Goal: Task Accomplishment & Management: Use online tool/utility

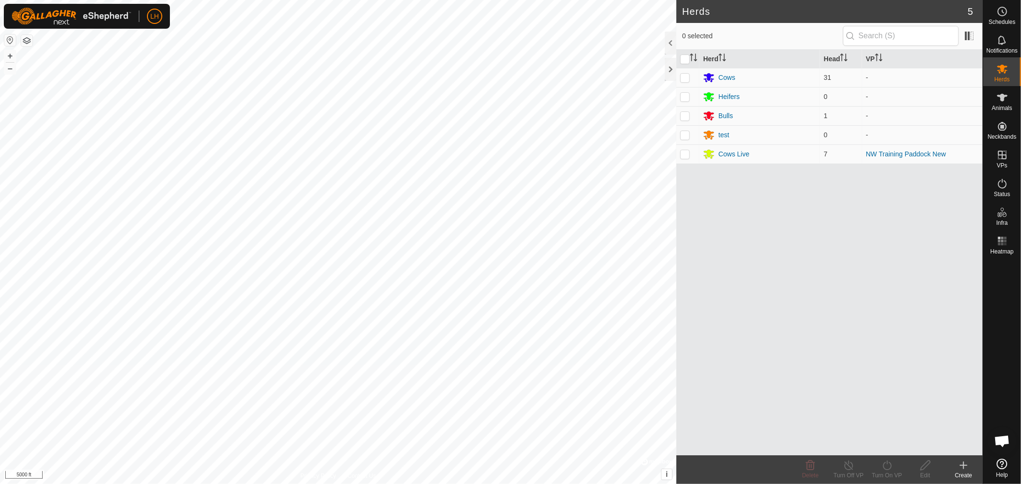
scroll to position [6198, 0]
click at [1006, 101] on icon at bounding box center [1001, 97] width 11 height 11
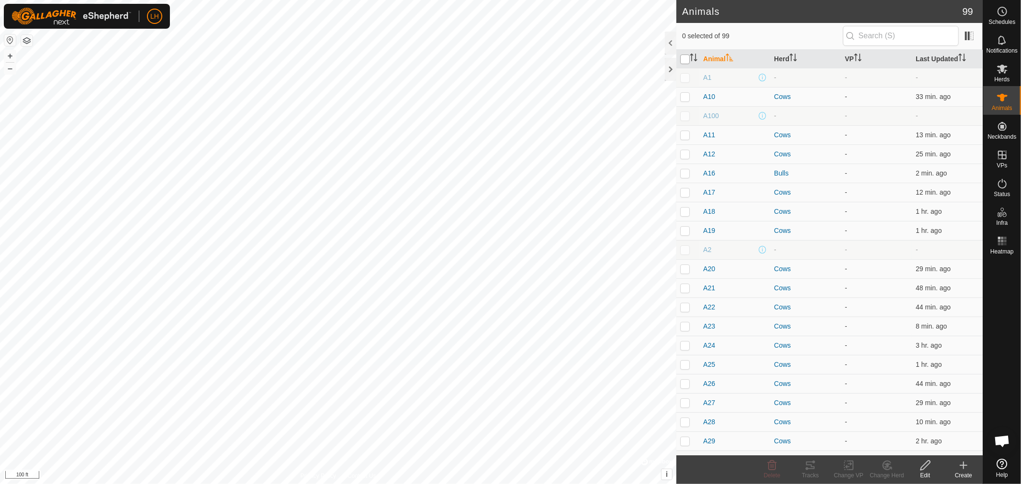
click at [683, 57] on input "checkbox" at bounding box center [685, 60] width 10 height 10
checkbox input "true"
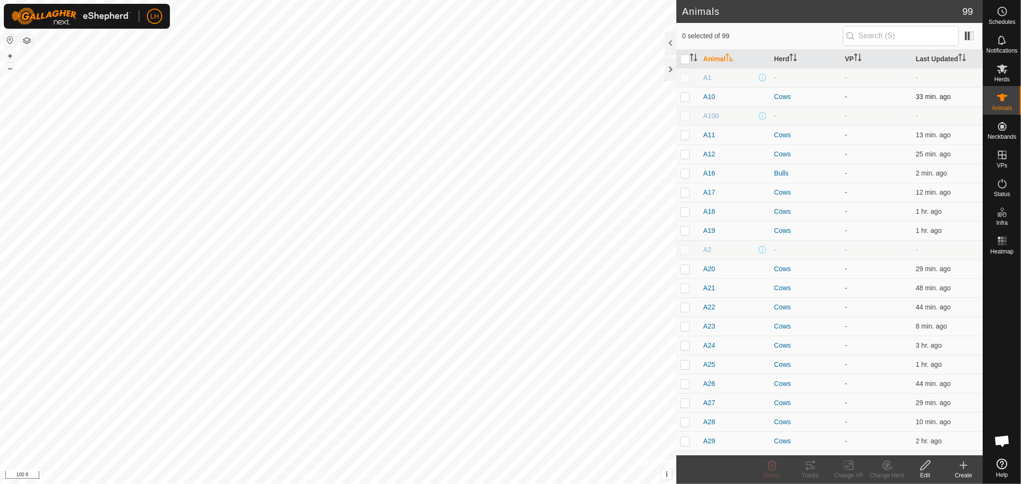
checkbox input "true"
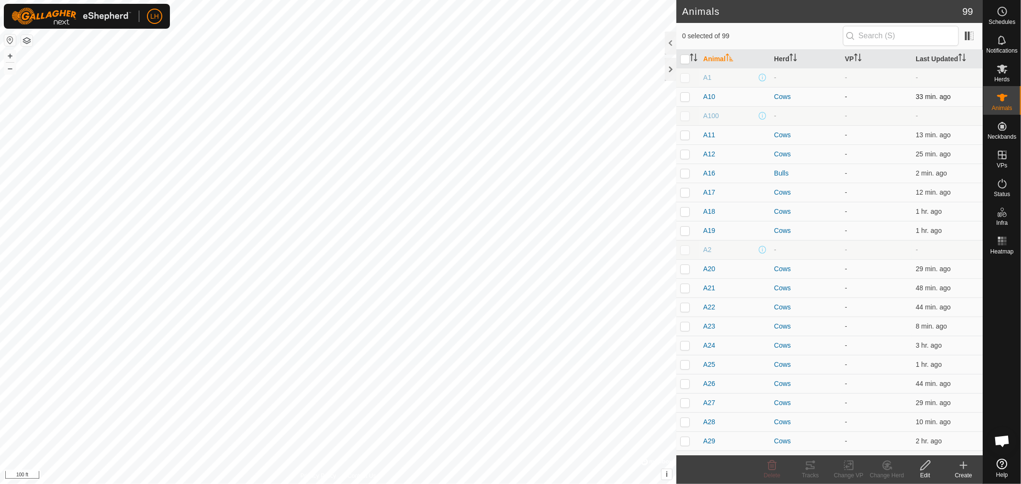
checkbox input "true"
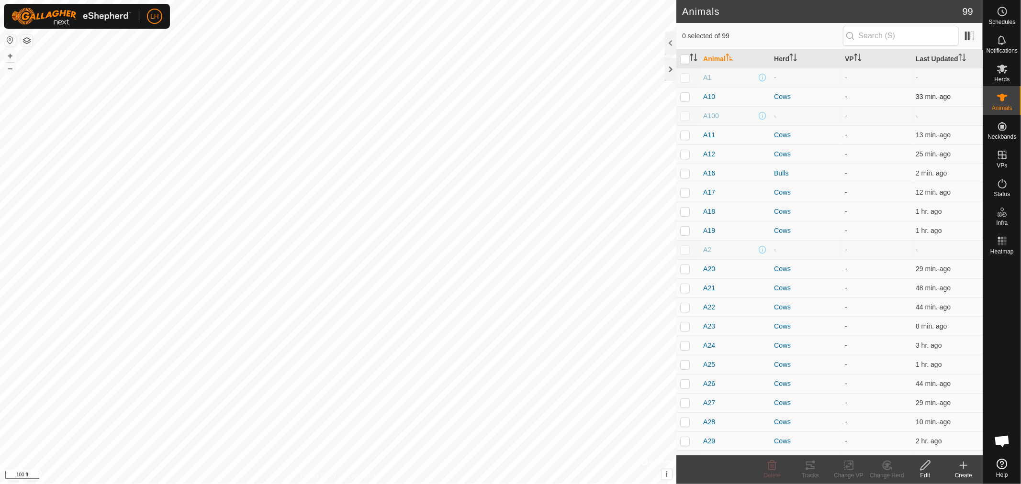
checkbox input "true"
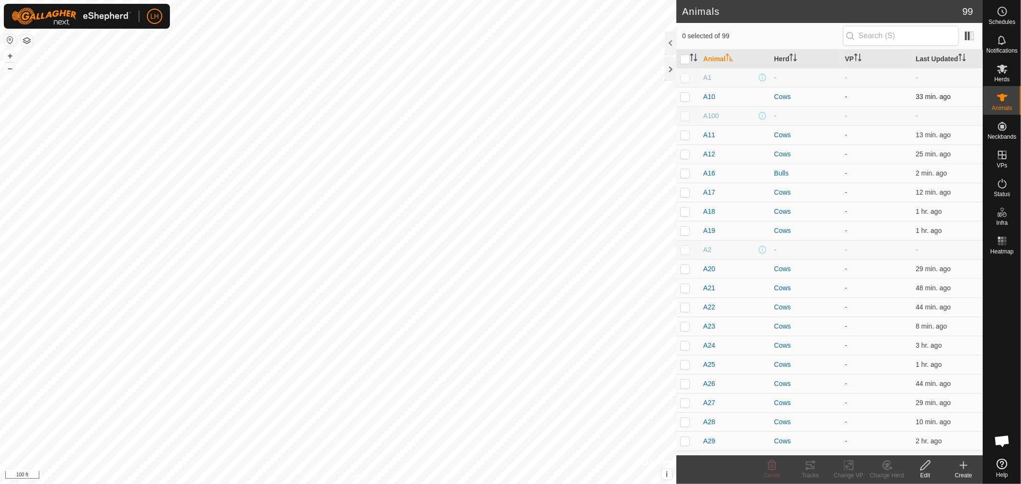
checkbox input "true"
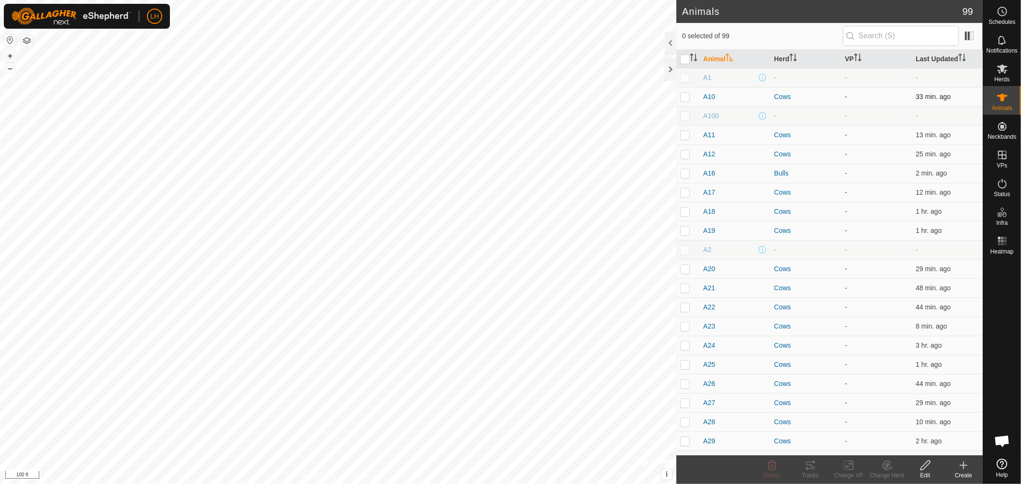
checkbox input "true"
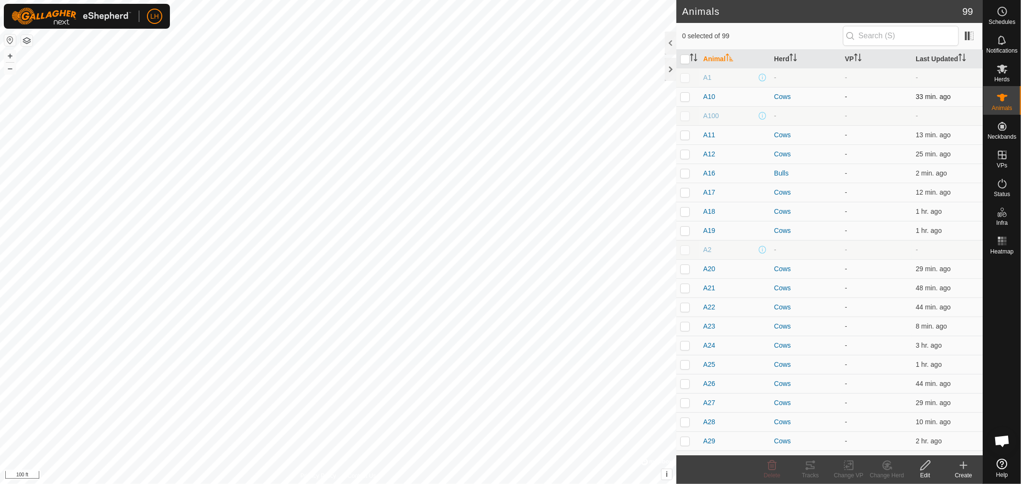
checkbox input "true"
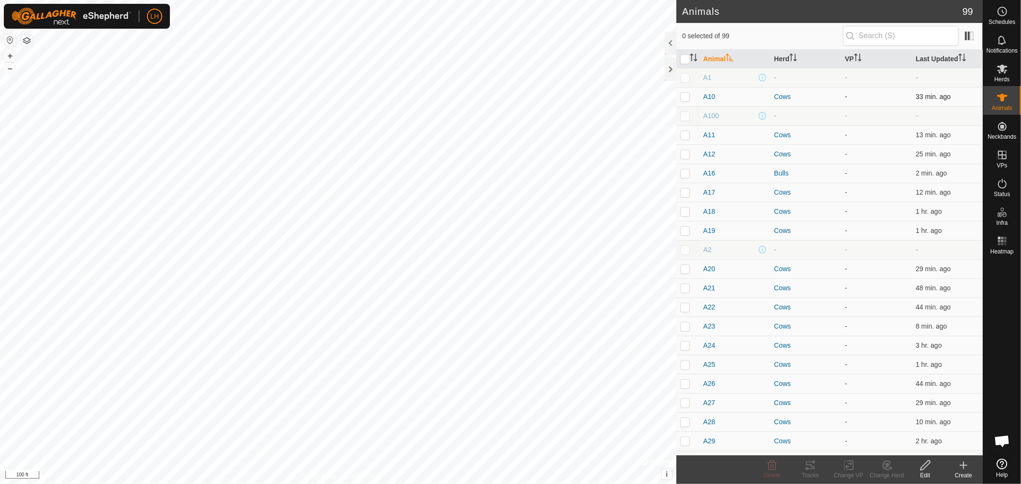
checkbox input "true"
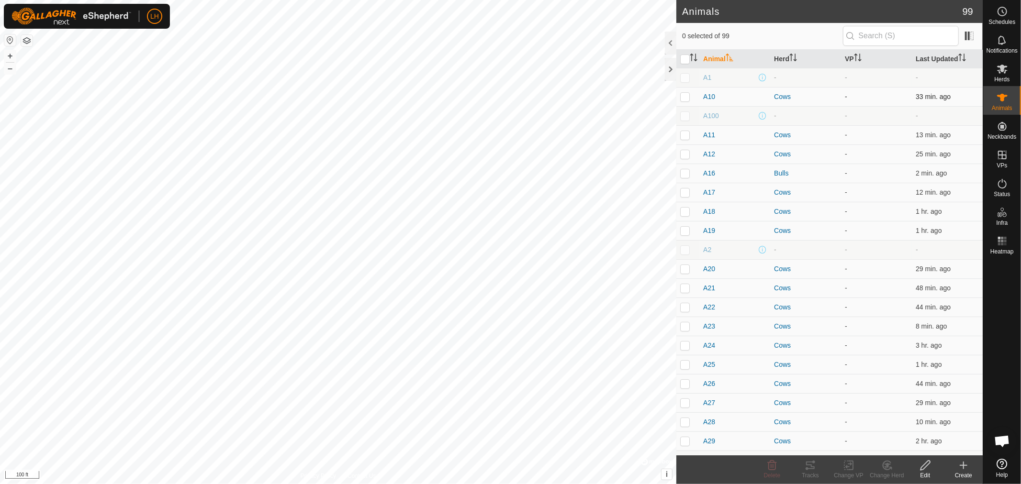
checkbox input "true"
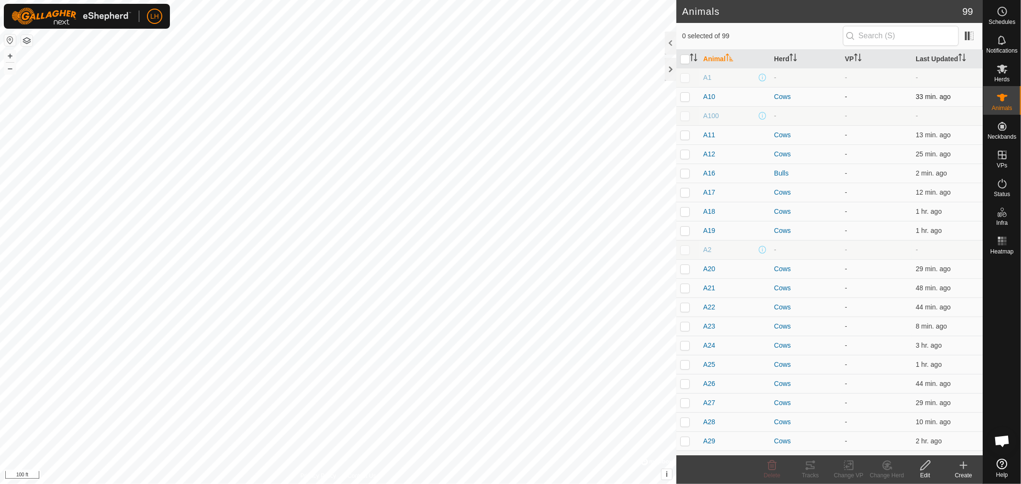
checkbox input "true"
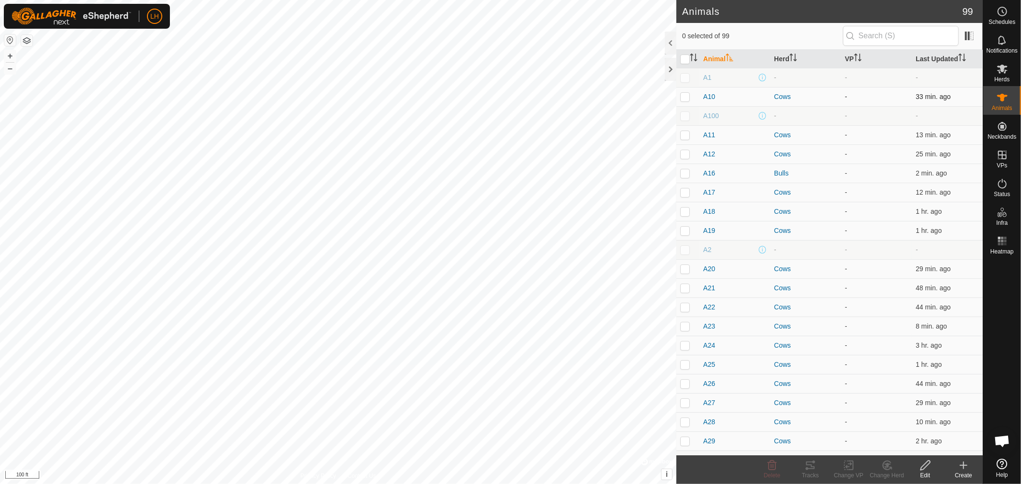
checkbox input "true"
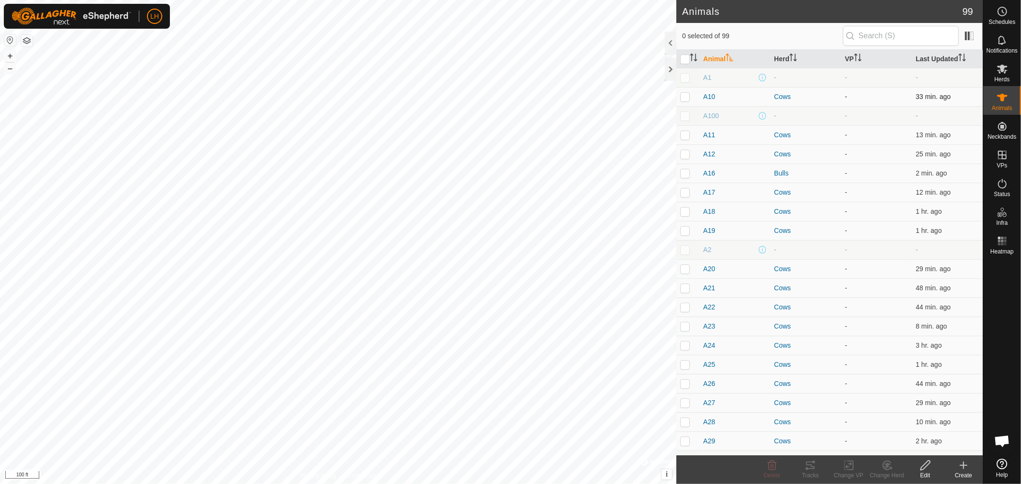
checkbox input "true"
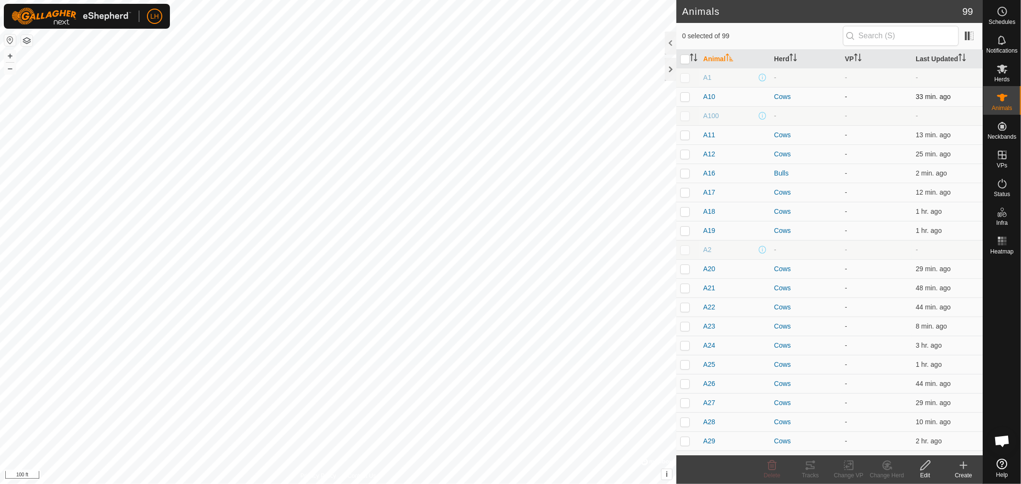
checkbox input "true"
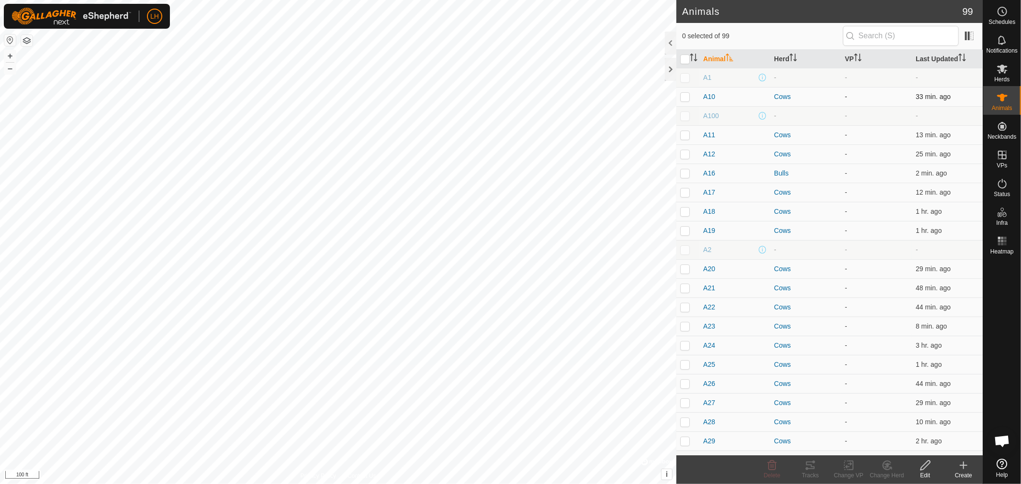
checkbox input "true"
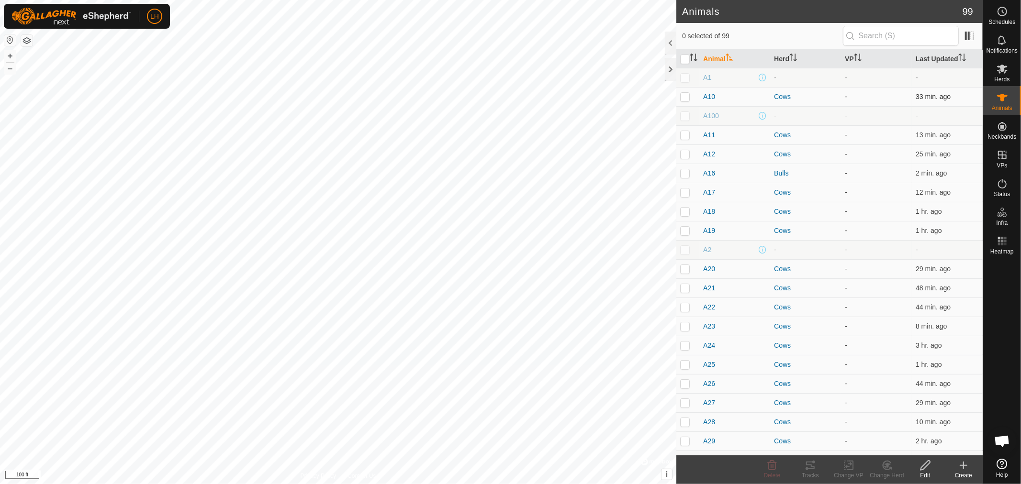
checkbox input "true"
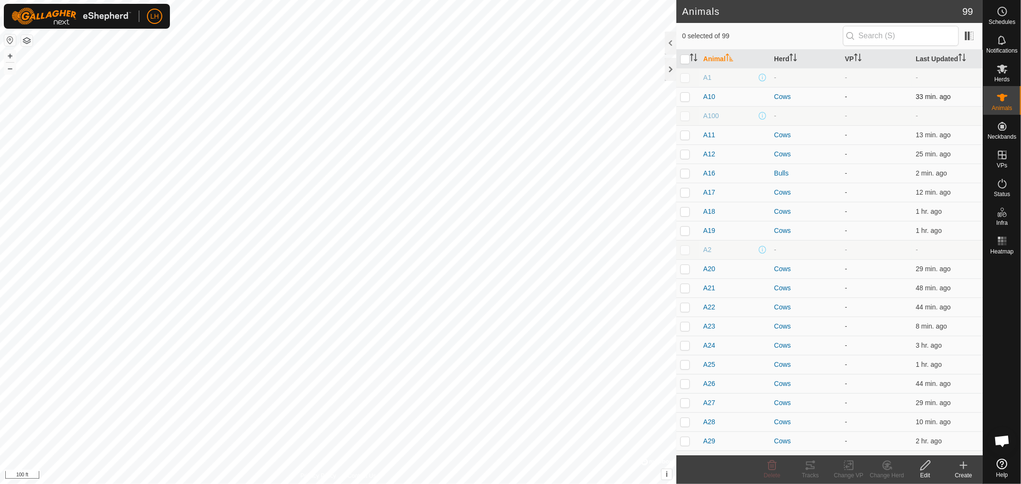
checkbox input "true"
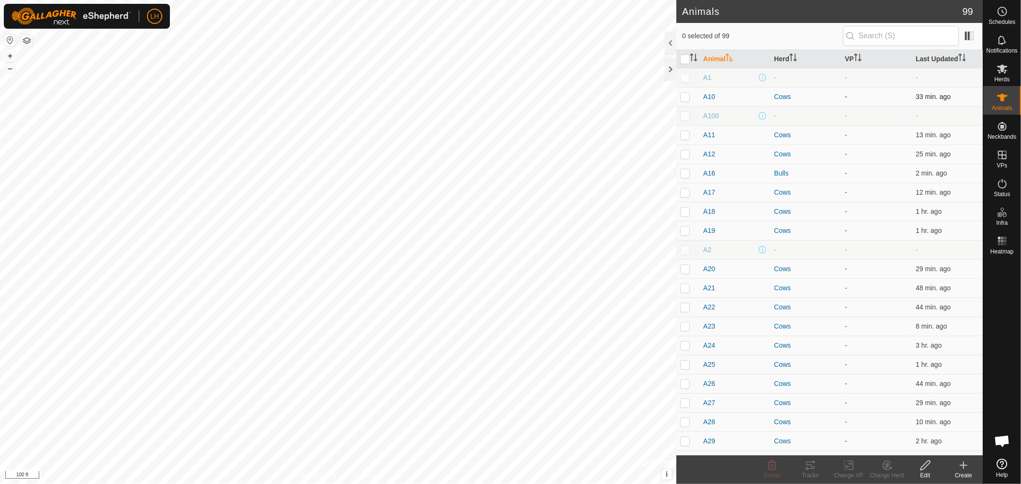
checkbox input "true"
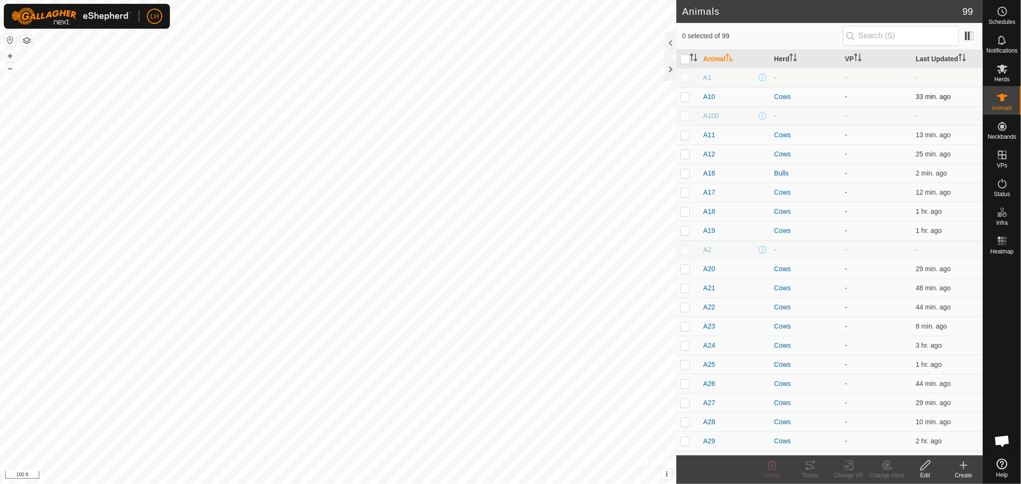
checkbox input "true"
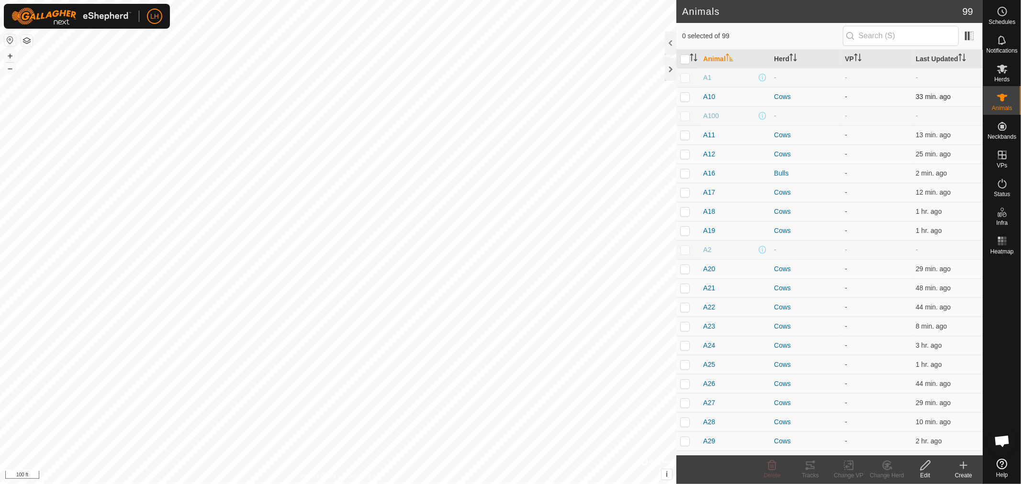
checkbox input "true"
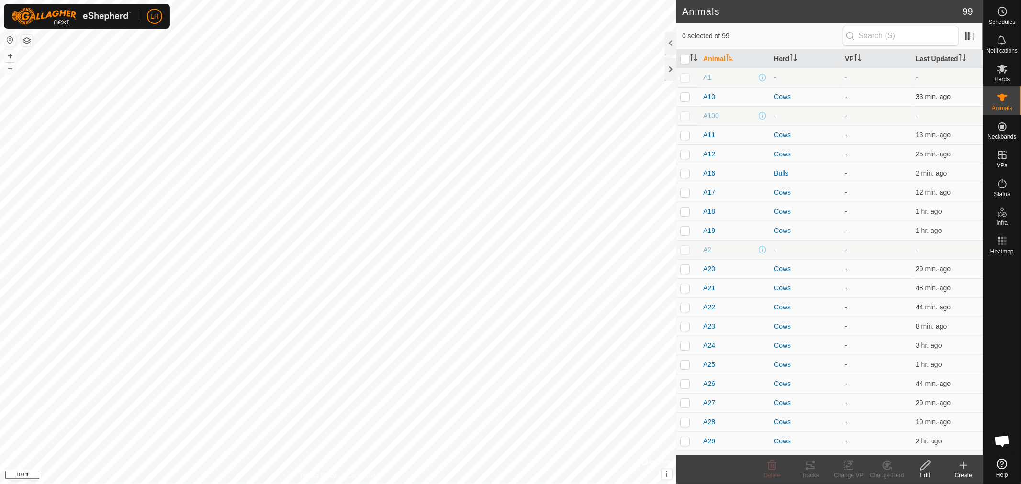
checkbox input "true"
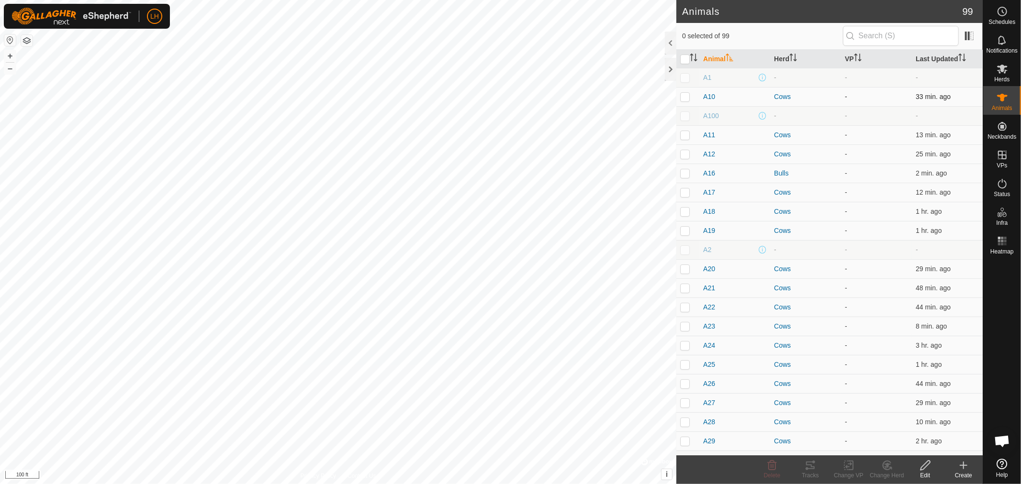
checkbox input "true"
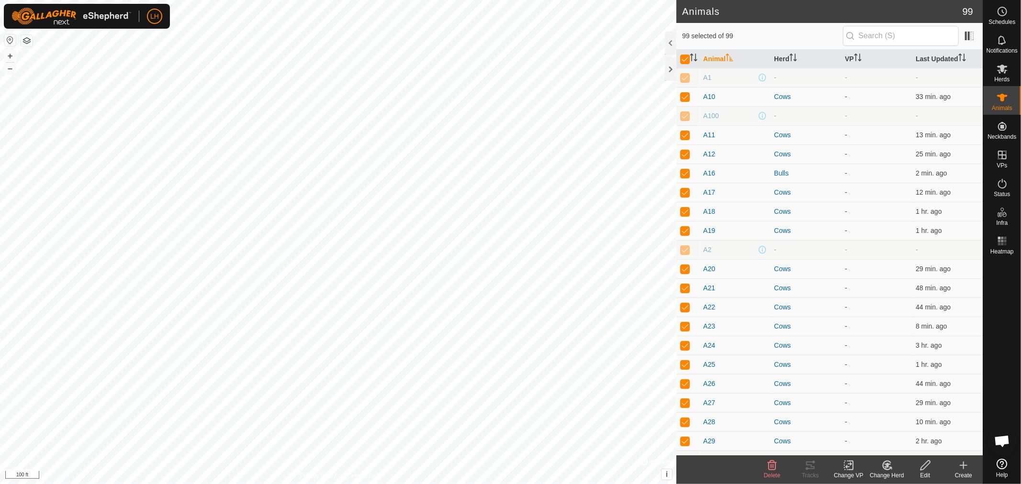
click at [925, 468] on icon at bounding box center [925, 466] width 10 height 10
click at [902, 403] on link "Bulk Edit - Download File" at bounding box center [923, 404] width 112 height 19
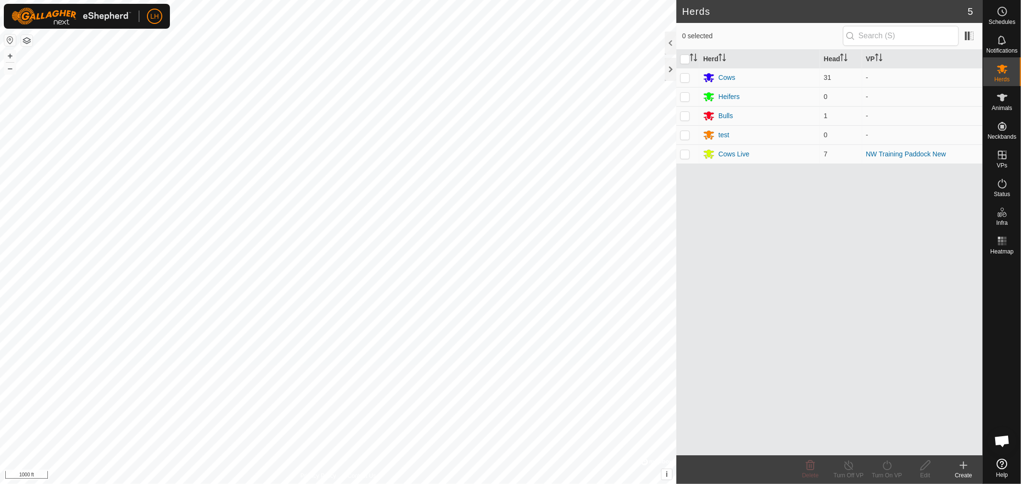
scroll to position [6198, 0]
click at [671, 69] on div at bounding box center [670, 69] width 11 height 23
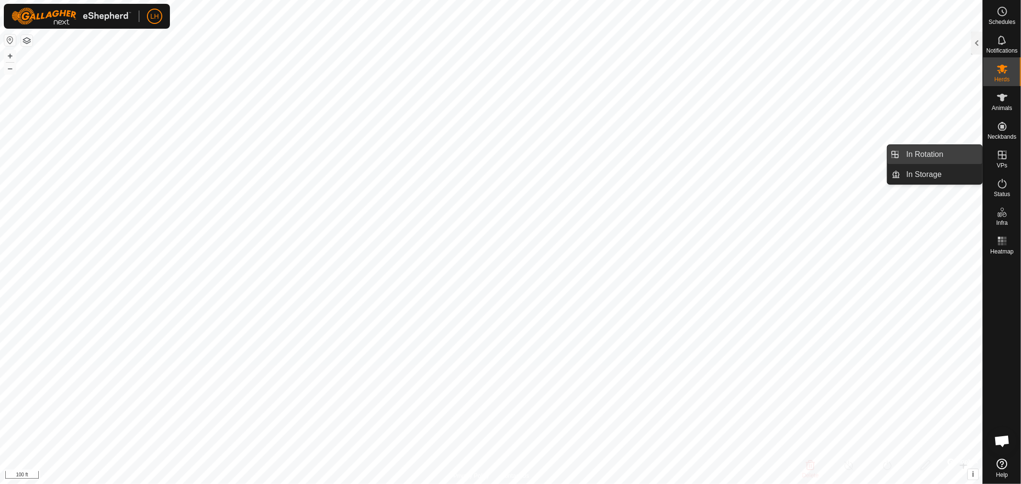
click at [926, 155] on link "In Rotation" at bounding box center [942, 154] width 82 height 19
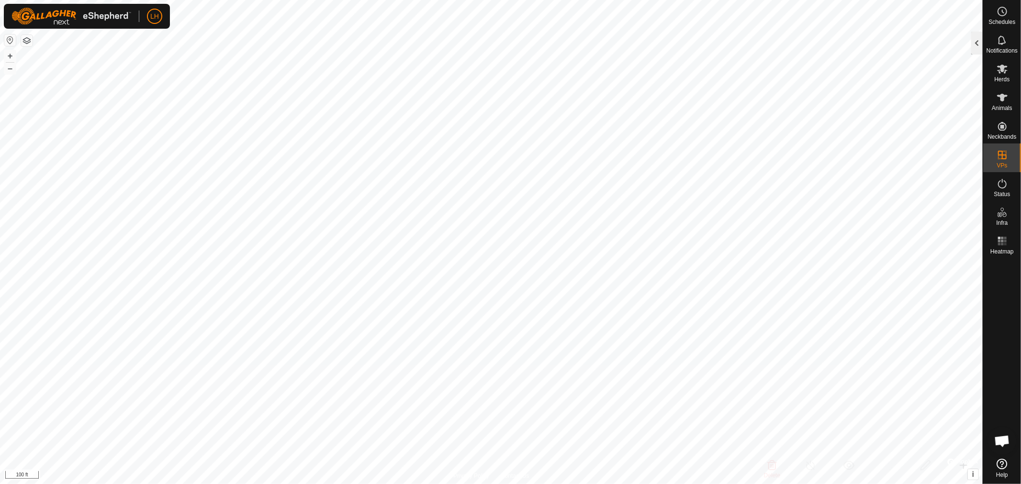
click at [974, 45] on div at bounding box center [976, 43] width 11 height 23
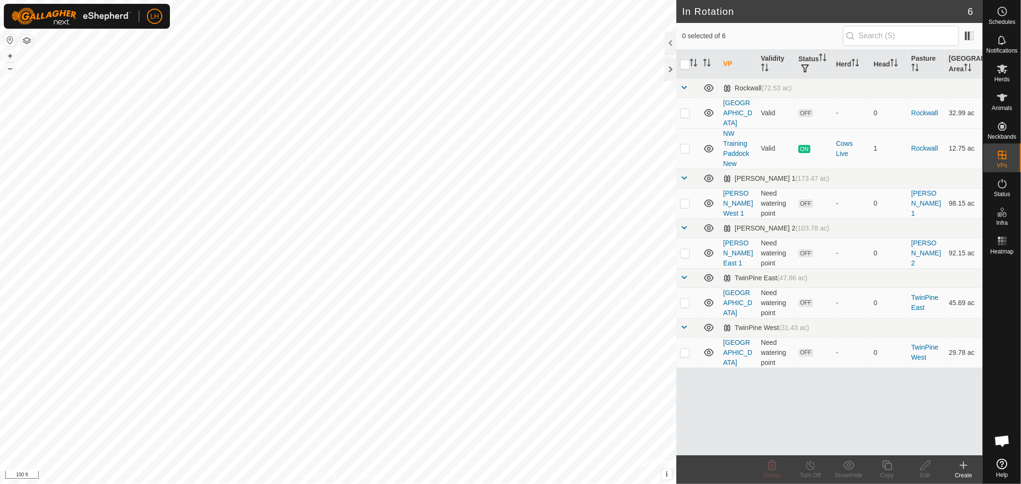
click at [967, 465] on icon at bounding box center [963, 465] width 11 height 11
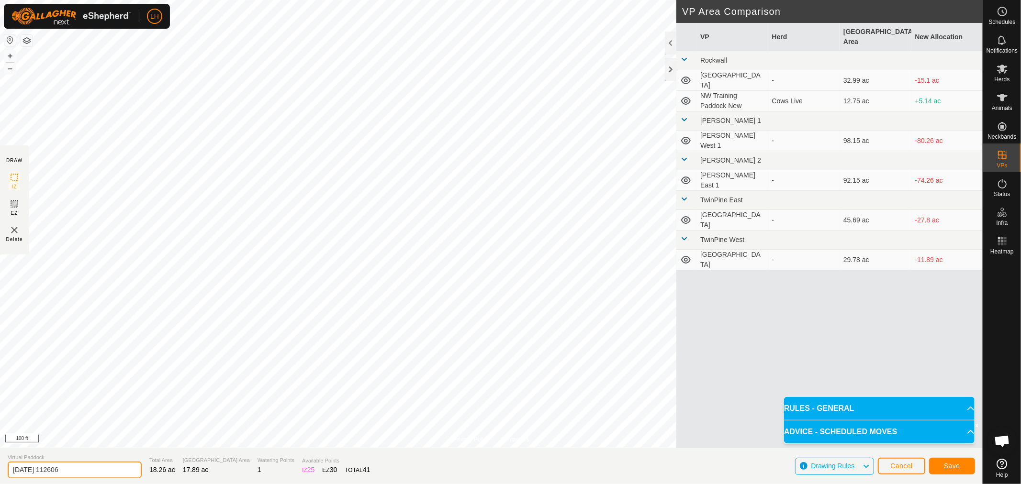
drag, startPoint x: 83, startPoint y: 471, endPoint x: 0, endPoint y: 466, distance: 83.0
click at [0, 466] on section "Virtual Paddock 2025-09-26 112606 Total Area 18.26 ac Grazing Area 17.89 ac Wat…" at bounding box center [491, 466] width 983 height 36
type input "NW Training Paddock Larger"
click at [955, 467] on span "Save" at bounding box center [952, 466] width 16 height 8
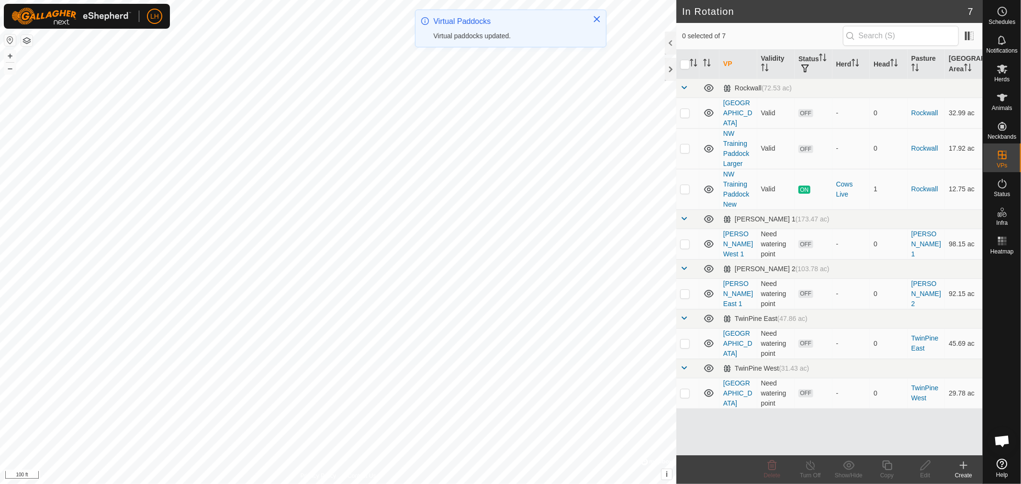
click at [668, 42] on div at bounding box center [670, 43] width 11 height 23
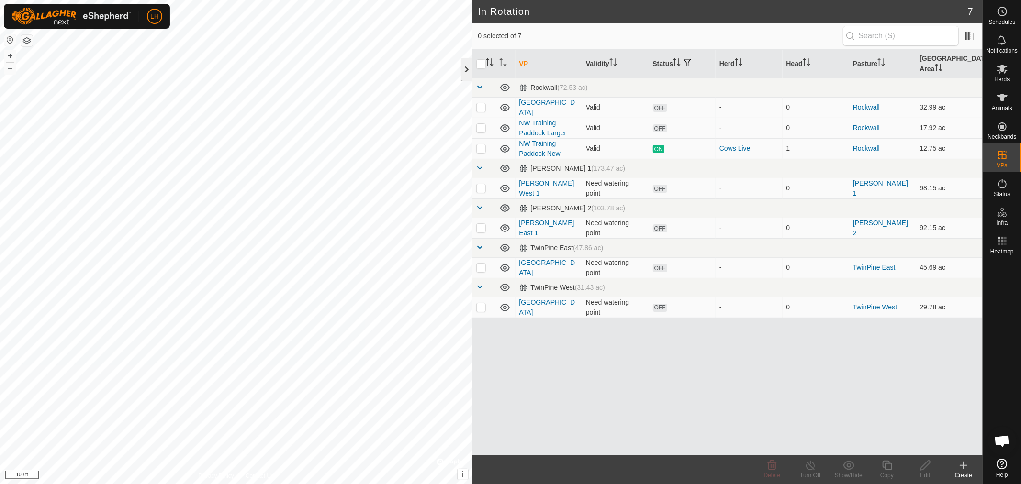
click at [467, 67] on div at bounding box center [466, 69] width 11 height 23
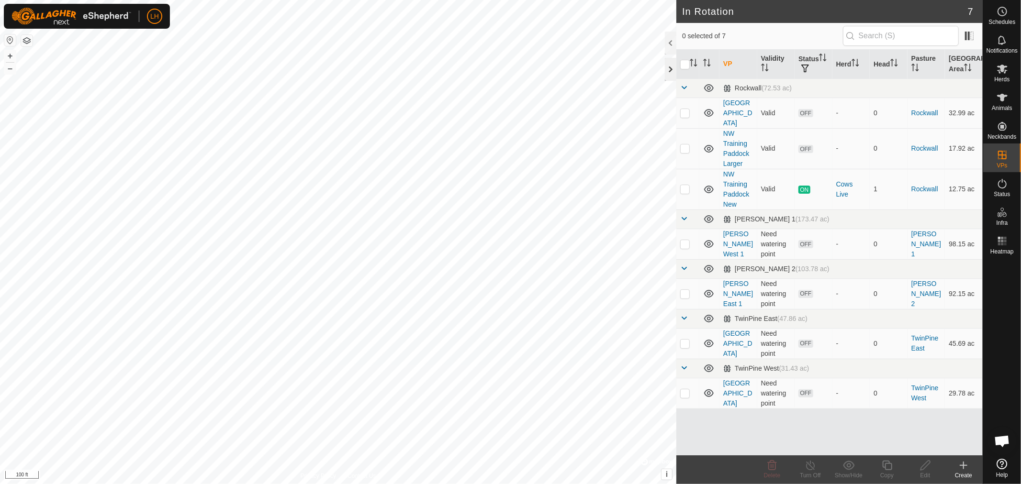
click at [667, 69] on div at bounding box center [670, 69] width 11 height 23
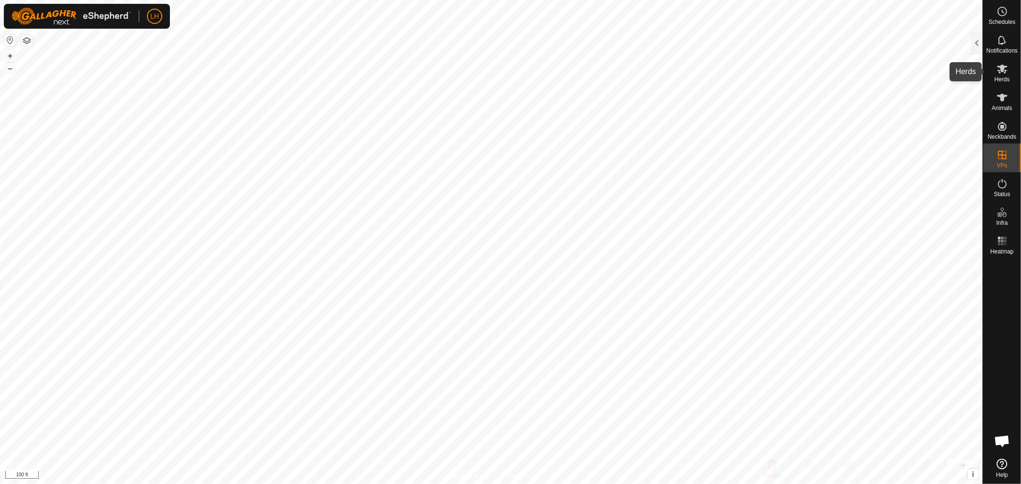
click at [1001, 69] on icon at bounding box center [1002, 69] width 11 height 9
click at [979, 40] on div at bounding box center [976, 43] width 11 height 23
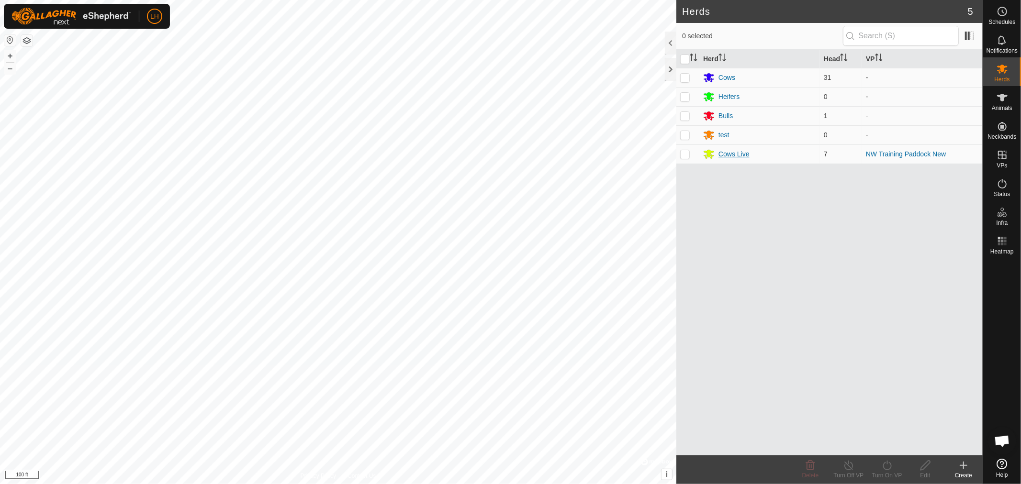
click at [727, 154] on div "Cows Live" at bounding box center [733, 154] width 31 height 10
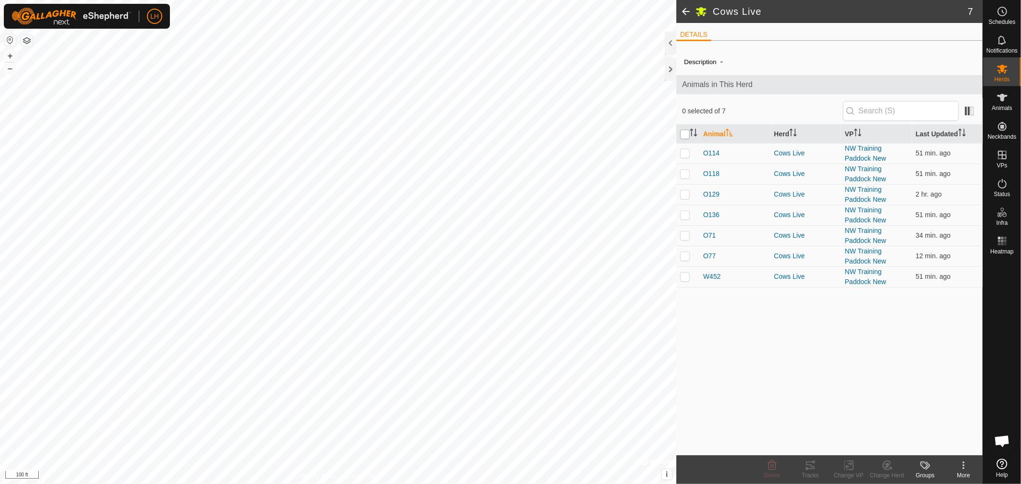
click at [685, 134] on input "checkbox" at bounding box center [685, 135] width 10 height 10
checkbox input "true"
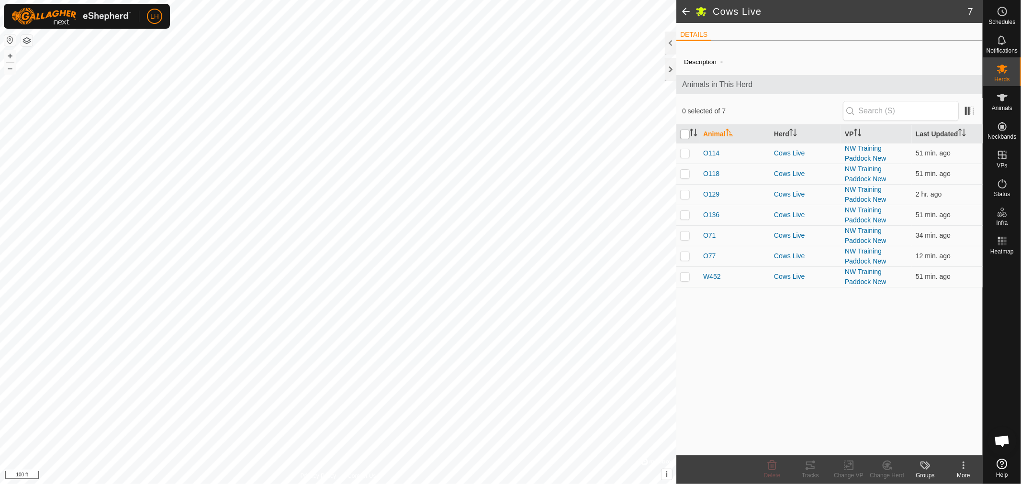
checkbox input "true"
click at [845, 467] on icon at bounding box center [849, 465] width 12 height 11
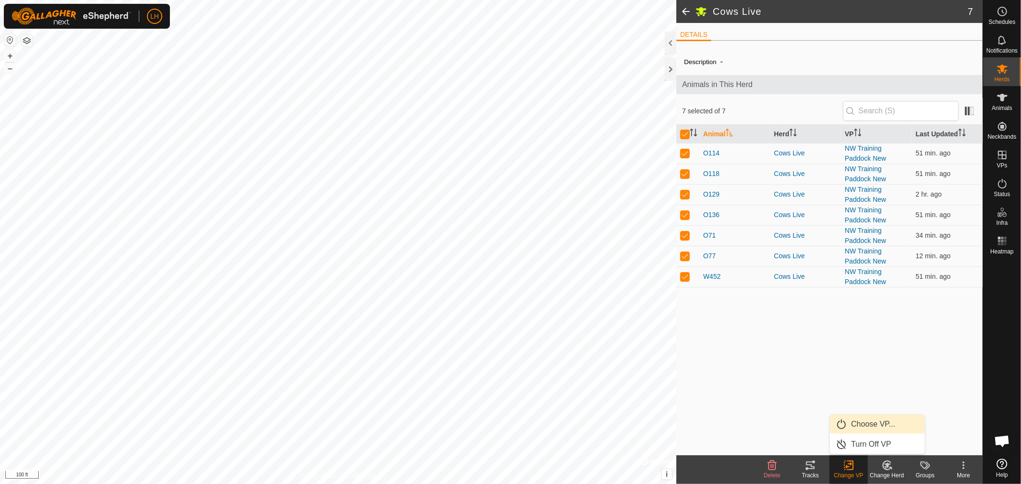
click at [870, 422] on link "Choose VP..." at bounding box center [877, 424] width 95 height 19
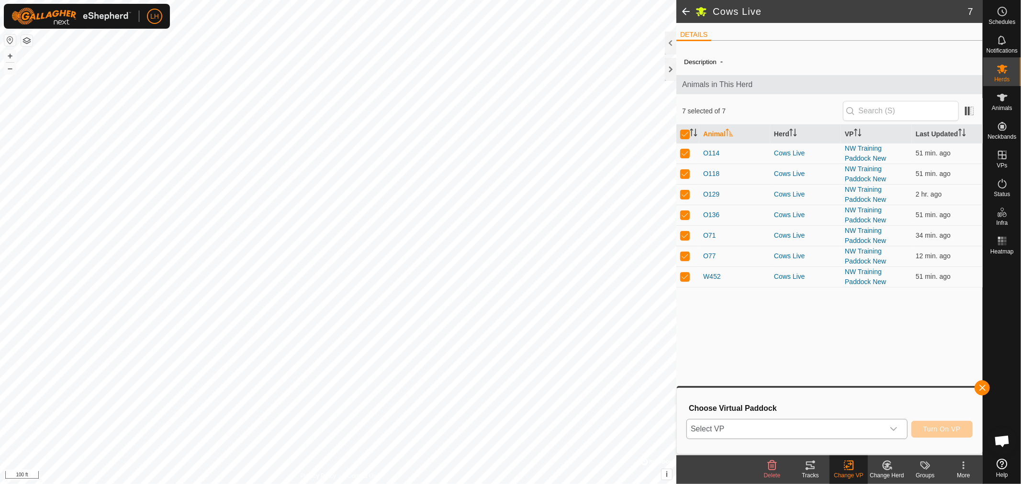
click at [897, 428] on icon "dropdown trigger" at bounding box center [894, 429] width 8 height 8
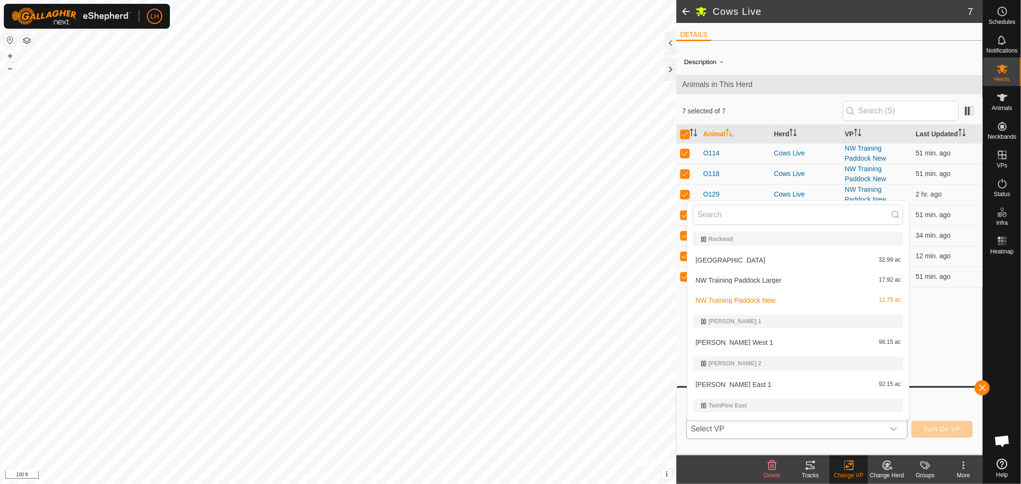
click at [735, 278] on li "NW Training Paddock Larger 17.92 ac" at bounding box center [798, 280] width 222 height 19
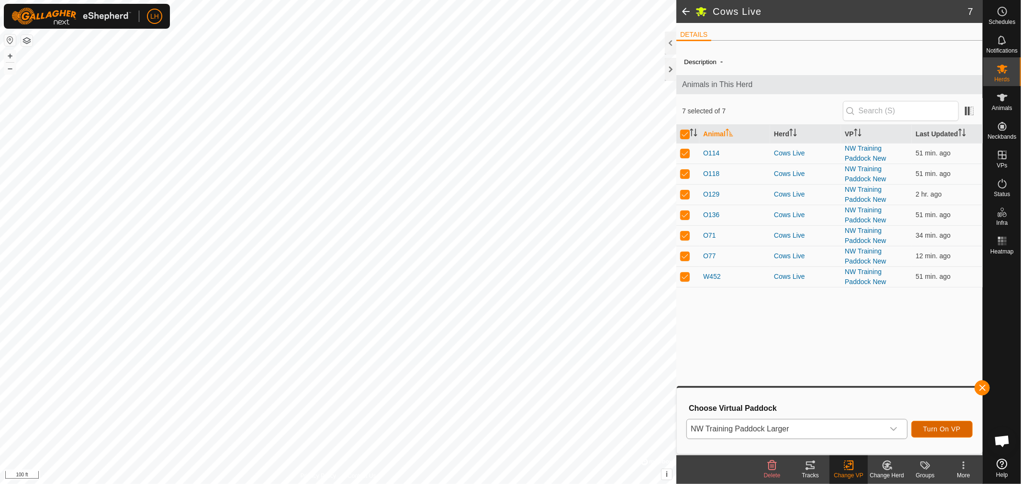
click at [940, 427] on span "Turn On VP" at bounding box center [941, 429] width 37 height 8
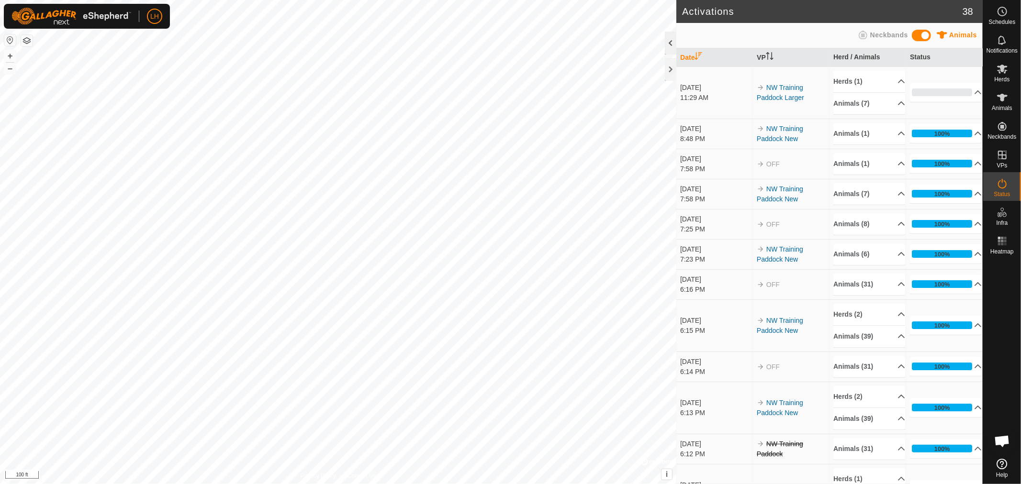
click at [667, 43] on div at bounding box center [670, 43] width 11 height 23
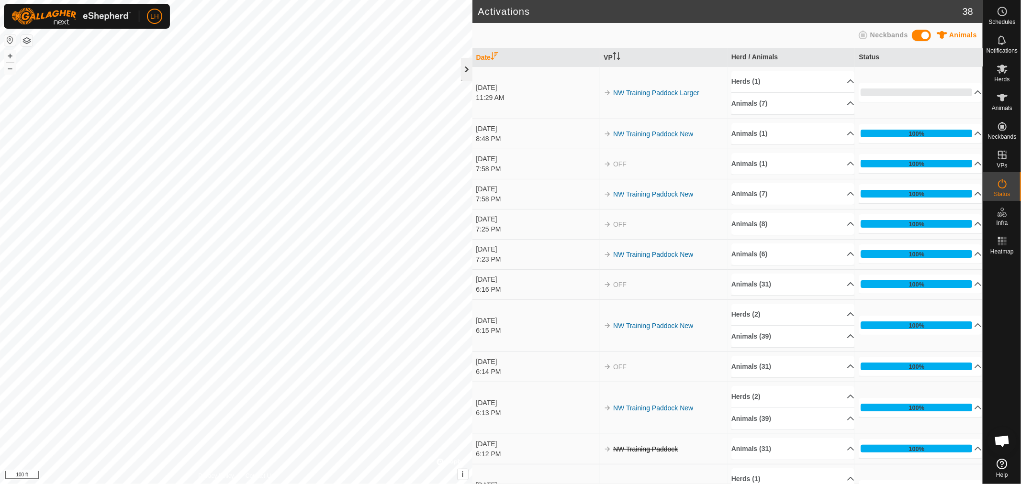
click at [462, 70] on div at bounding box center [466, 69] width 11 height 23
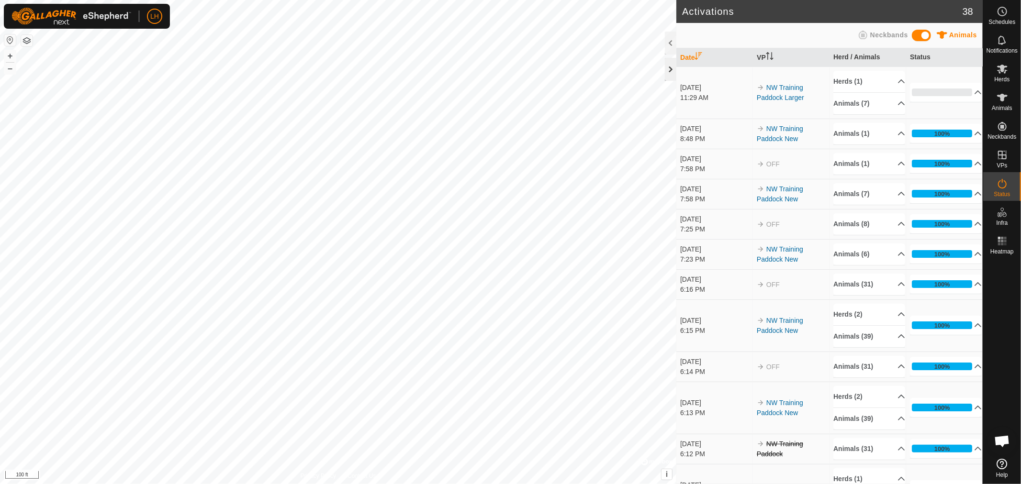
click at [672, 65] on div at bounding box center [670, 69] width 11 height 23
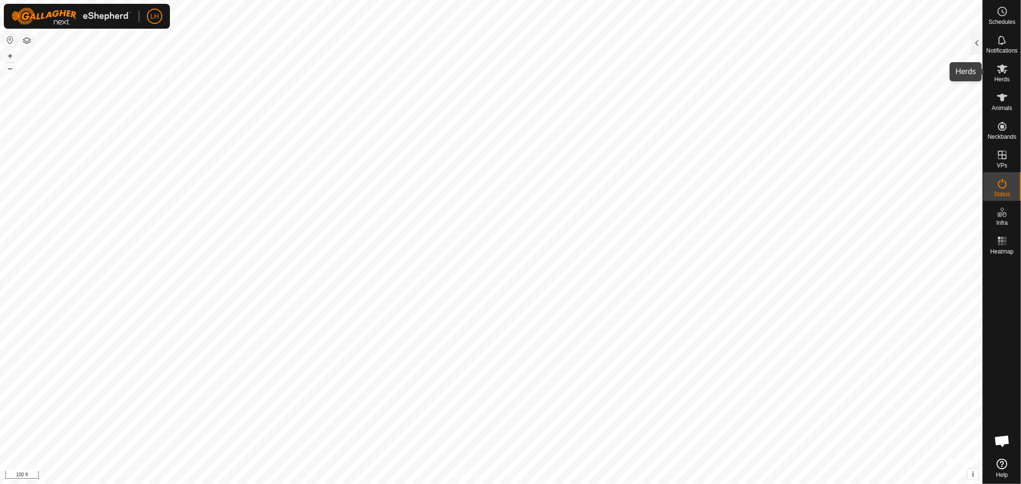
click at [1001, 68] on icon at bounding box center [1002, 69] width 11 height 9
click at [976, 46] on div at bounding box center [976, 43] width 11 height 23
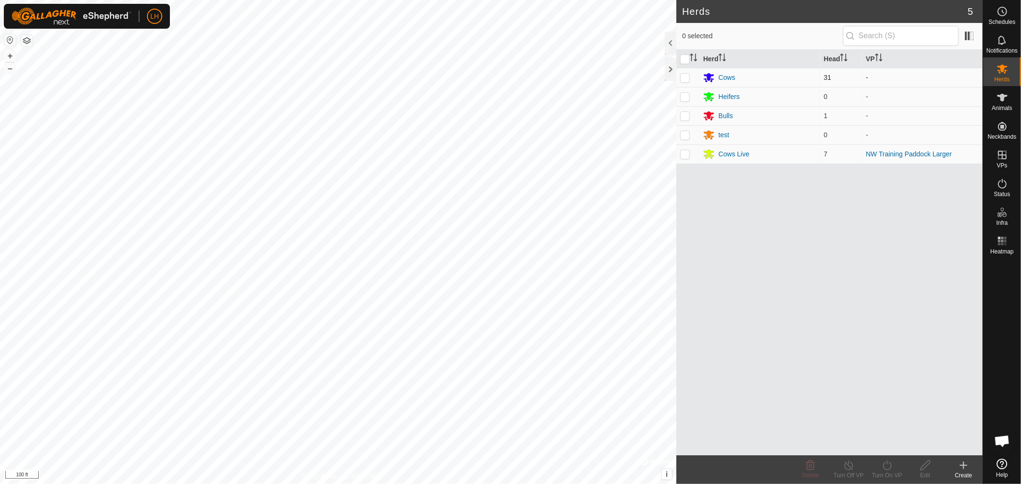
click at [688, 79] on p-checkbox at bounding box center [685, 78] width 10 height 8
checkbox input "true"
click at [889, 467] on icon at bounding box center [887, 465] width 12 height 11
click at [891, 445] on link "Now" at bounding box center [915, 444] width 95 height 19
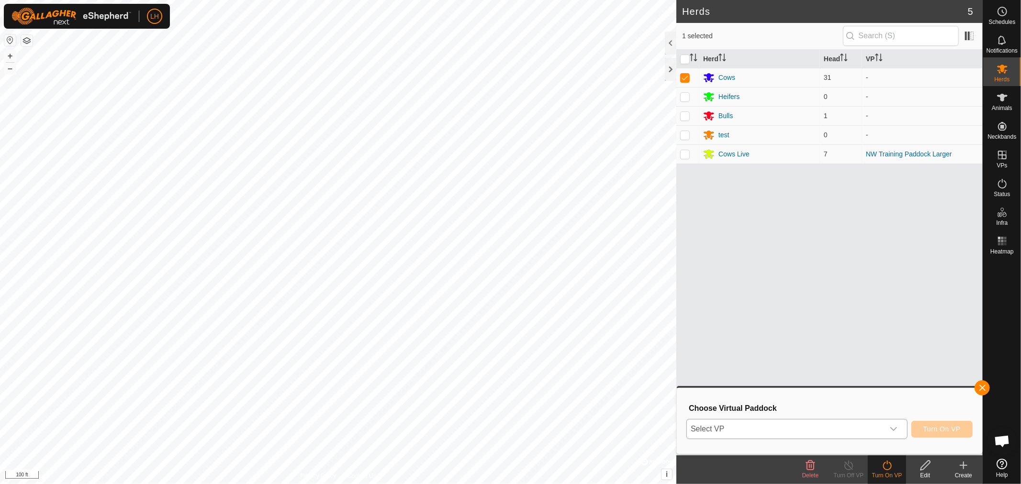
click at [897, 427] on icon "dropdown trigger" at bounding box center [894, 429] width 8 height 8
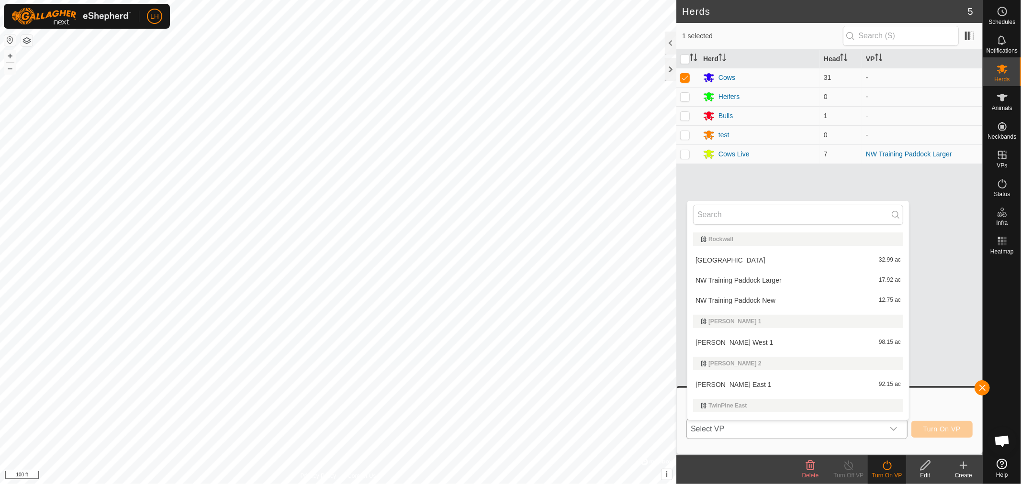
scroll to position [16, 0]
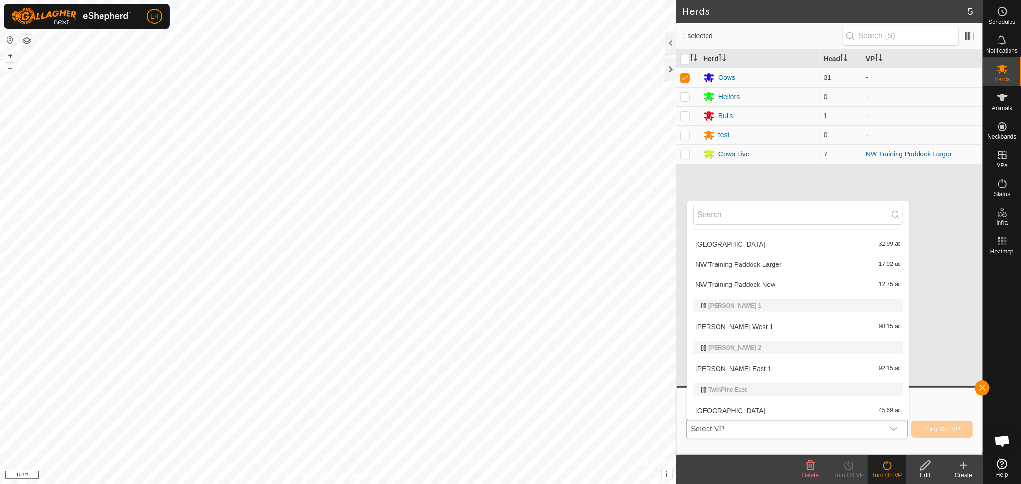
click at [760, 261] on li "NW Training Paddock Larger 17.92 ac" at bounding box center [798, 264] width 222 height 19
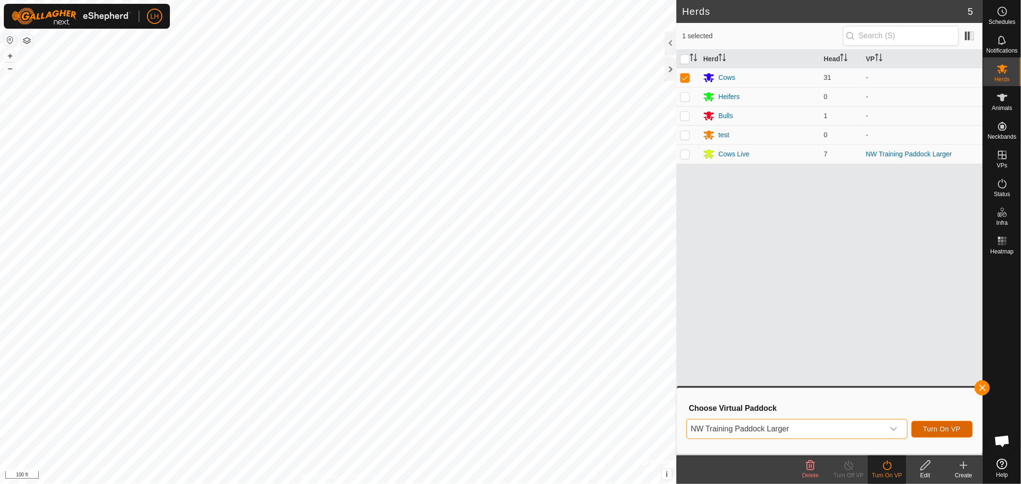
click at [935, 428] on span "Turn On VP" at bounding box center [941, 429] width 37 height 8
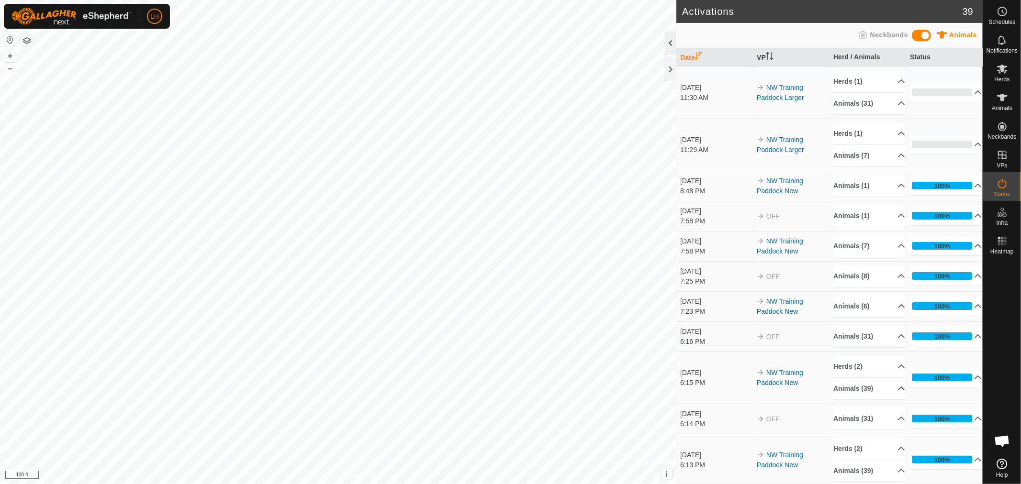
click at [669, 44] on div at bounding box center [670, 43] width 11 height 23
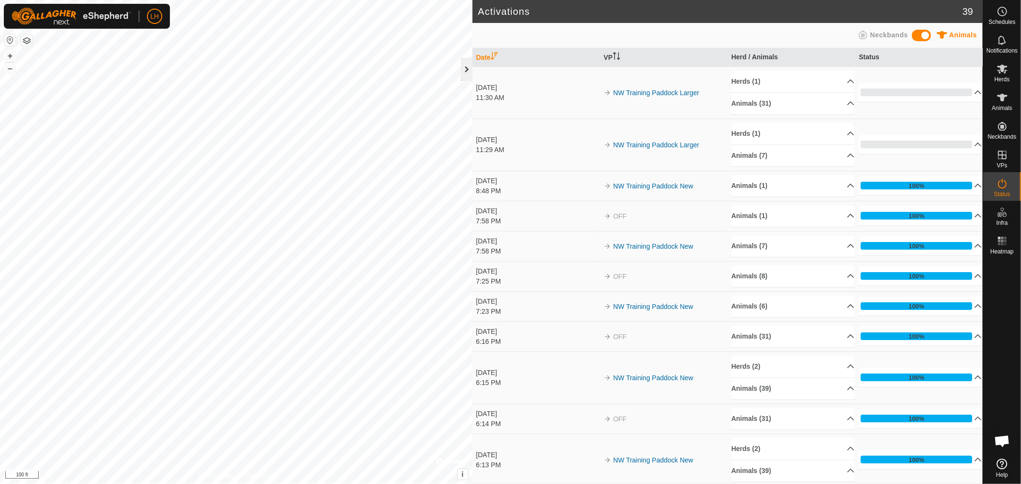
click at [467, 66] on div at bounding box center [466, 69] width 11 height 23
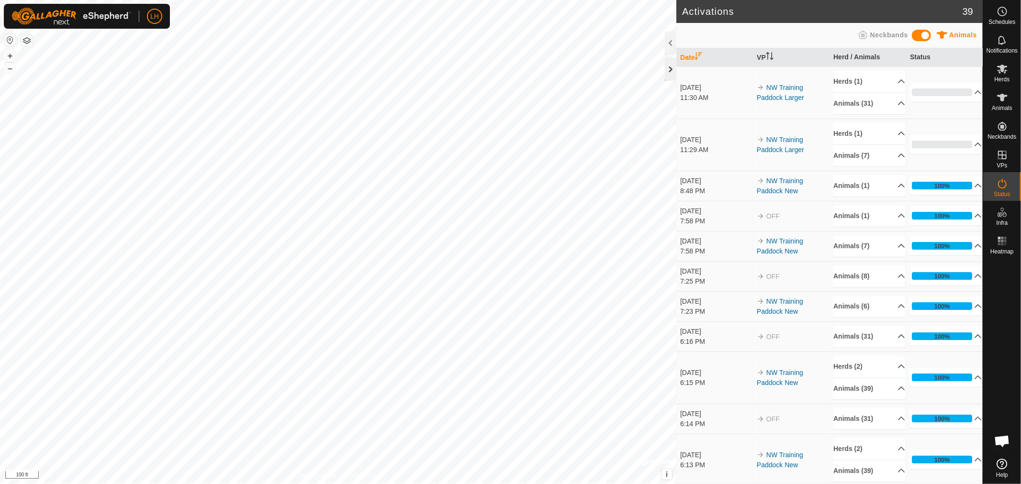
click at [673, 67] on div at bounding box center [670, 69] width 11 height 23
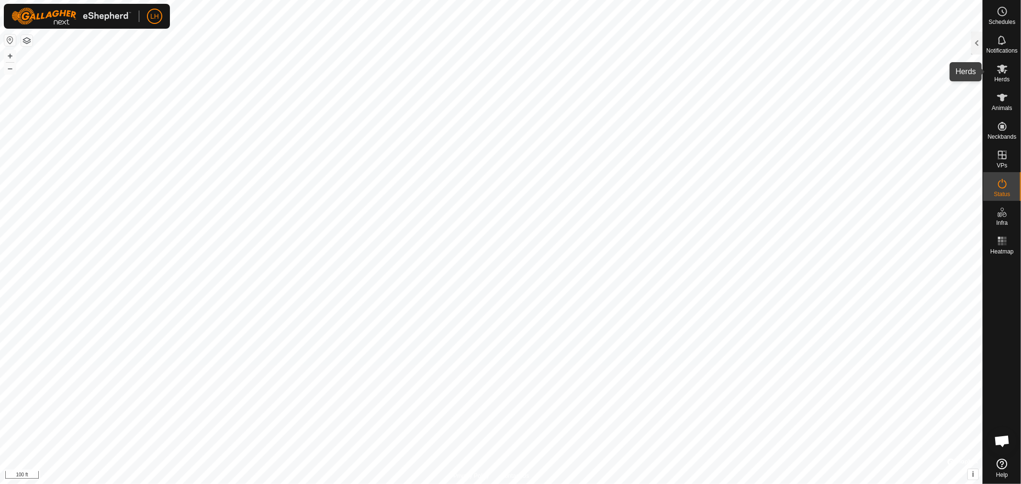
click at [1002, 74] on icon at bounding box center [1001, 68] width 11 height 11
click at [976, 48] on div at bounding box center [976, 43] width 11 height 23
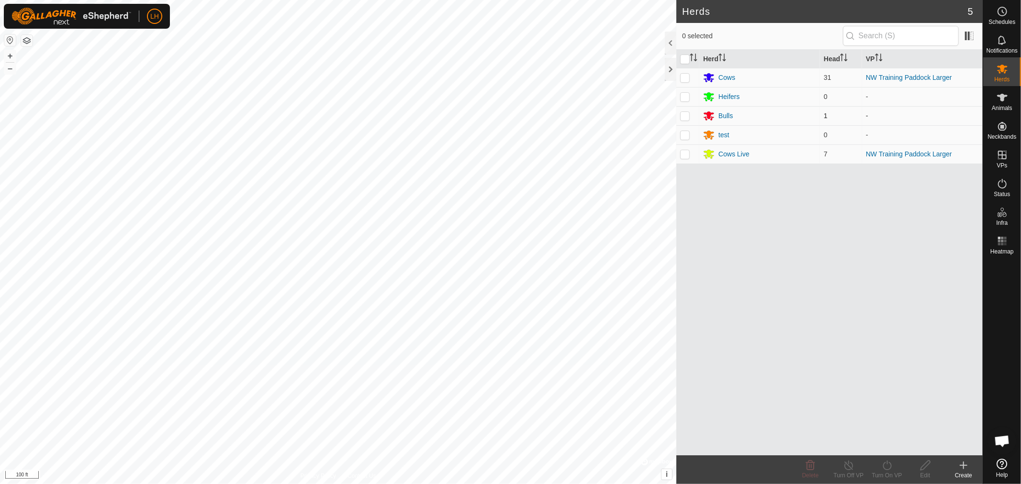
click at [688, 117] on p-checkbox at bounding box center [685, 116] width 10 height 8
checkbox input "true"
click at [886, 467] on icon at bounding box center [887, 465] width 12 height 11
click at [882, 442] on link "Now" at bounding box center [915, 444] width 95 height 19
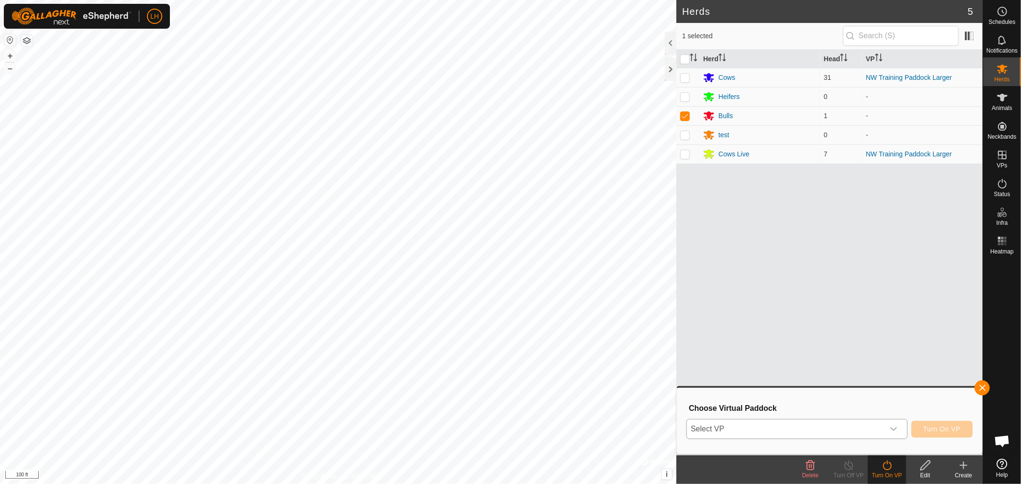
click at [897, 429] on icon "dropdown trigger" at bounding box center [894, 429] width 8 height 8
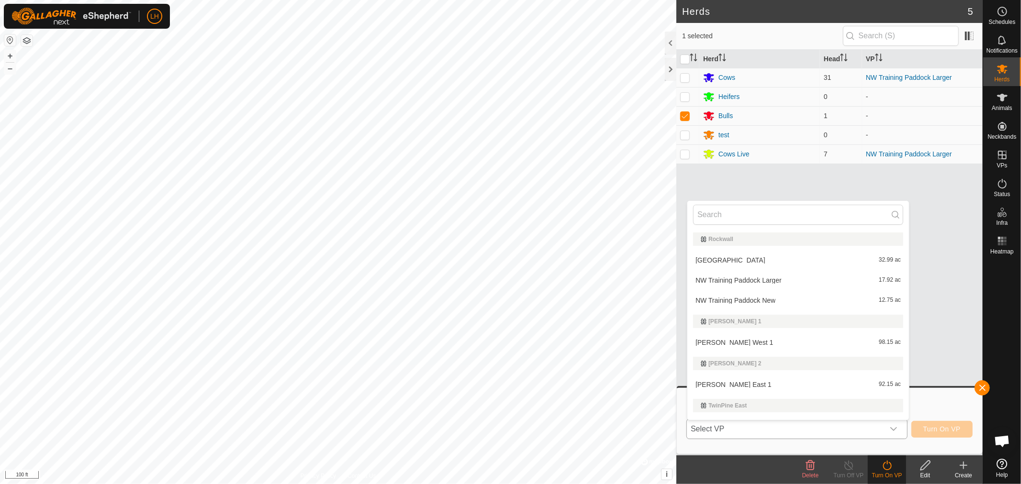
scroll to position [16, 0]
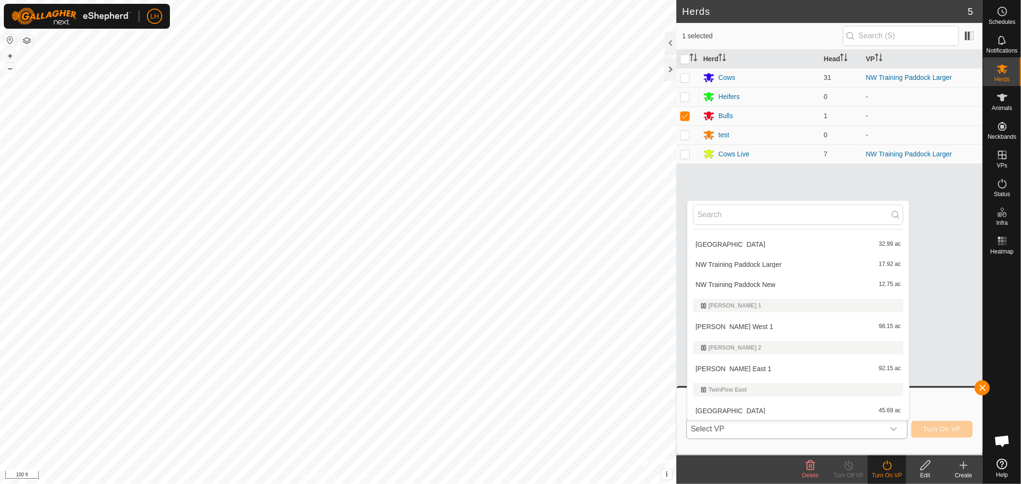
click at [734, 265] on li "NW Training Paddock Larger 17.92 ac" at bounding box center [798, 264] width 222 height 19
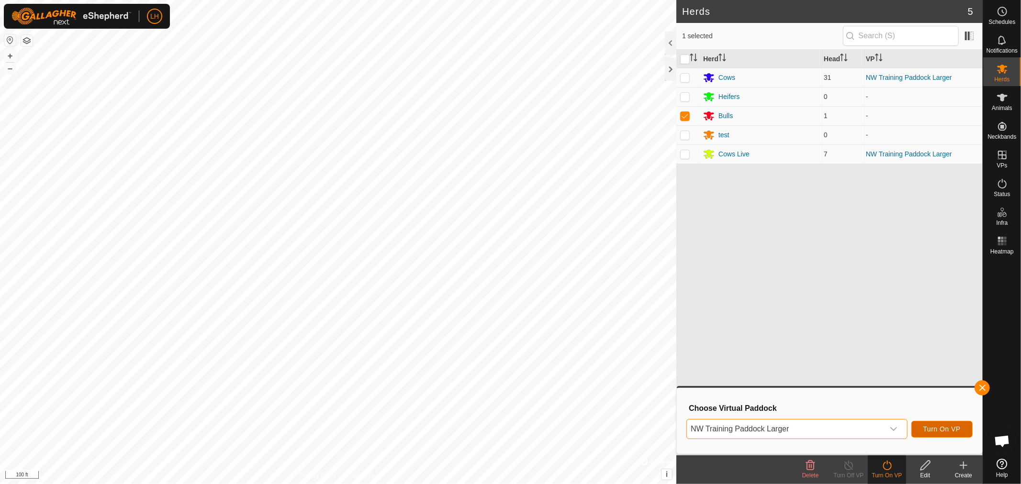
click at [945, 430] on span "Turn On VP" at bounding box center [941, 429] width 37 height 8
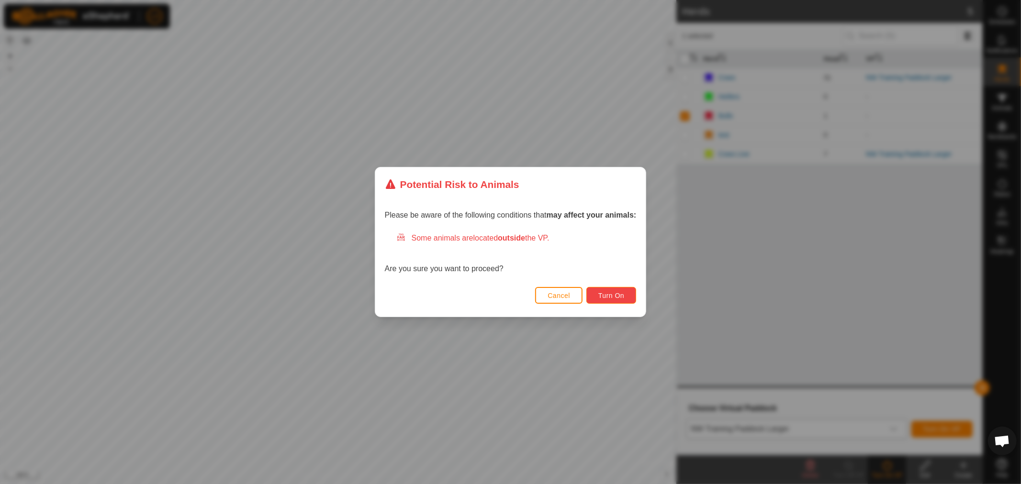
click at [612, 297] on span "Turn On" at bounding box center [611, 296] width 26 height 8
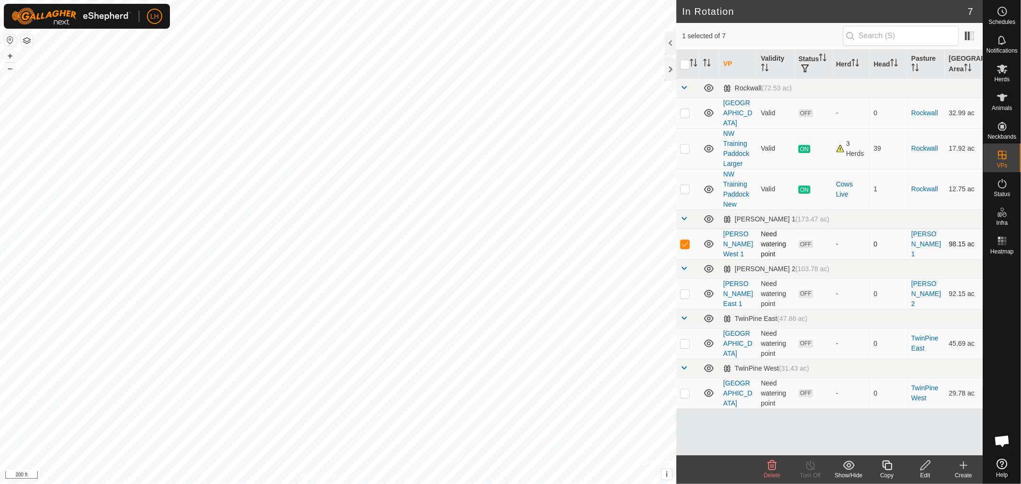
click at [688, 240] on p-checkbox at bounding box center [685, 244] width 10 height 8
checkbox input "false"
click at [682, 185] on p-checkbox at bounding box center [685, 189] width 10 height 8
checkbox input "true"
click at [809, 469] on icon at bounding box center [811, 465] width 12 height 11
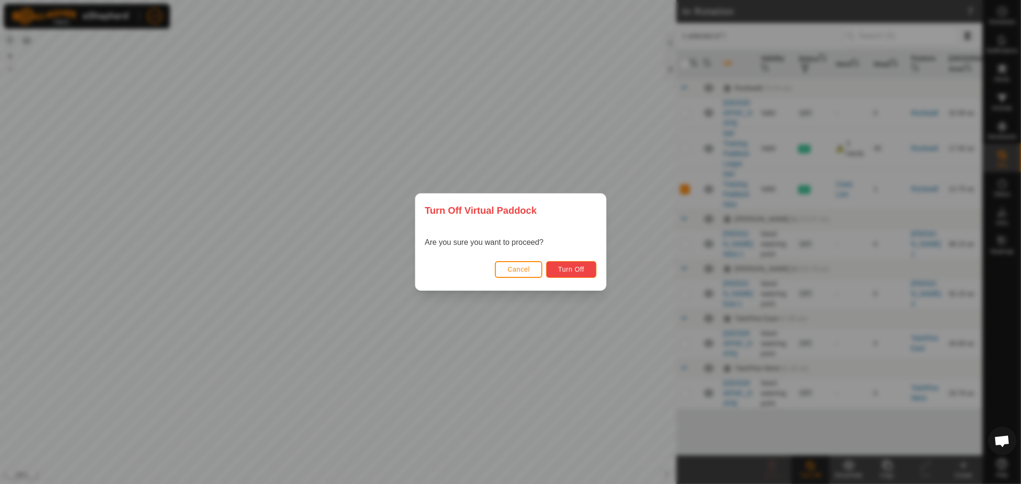
click at [576, 269] on span "Turn Off" at bounding box center [571, 270] width 26 height 8
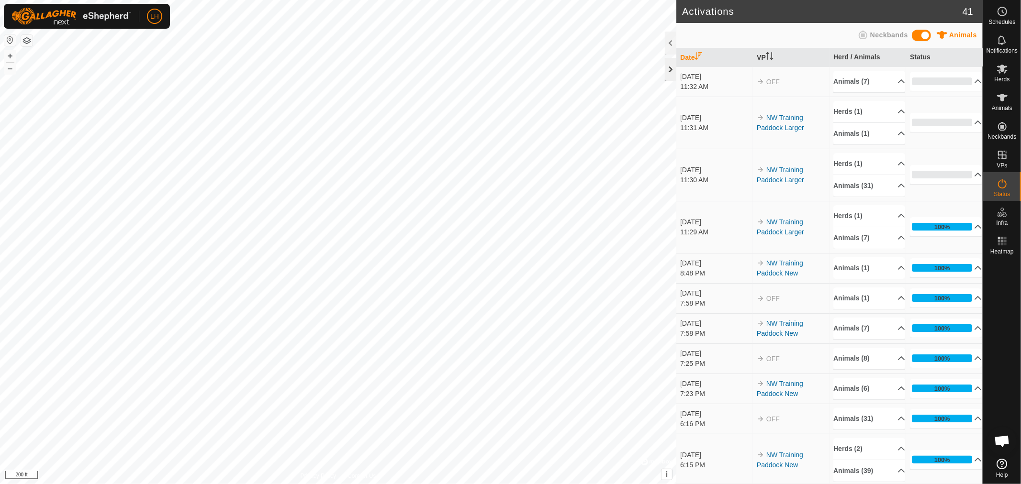
click at [669, 67] on div at bounding box center [670, 69] width 11 height 23
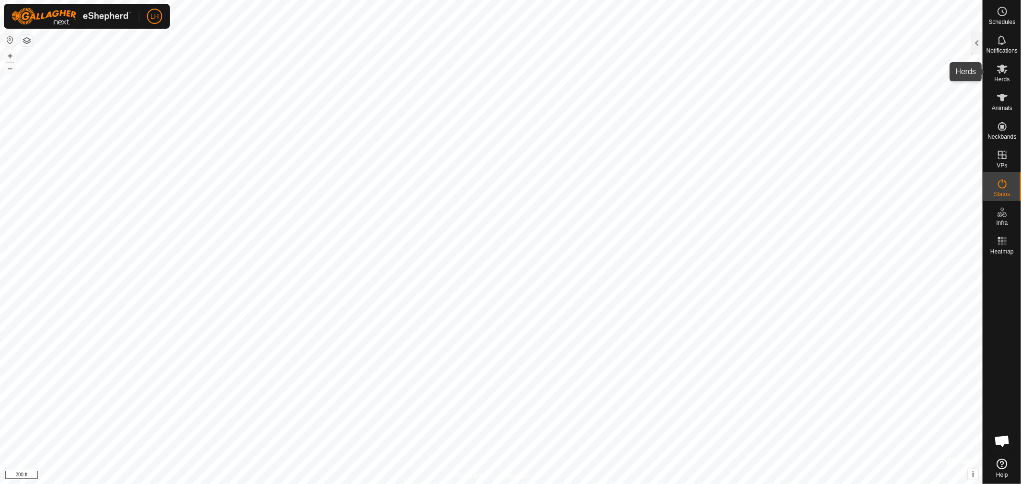
click at [999, 69] on icon at bounding box center [1001, 68] width 11 height 11
click at [974, 42] on div at bounding box center [976, 43] width 11 height 23
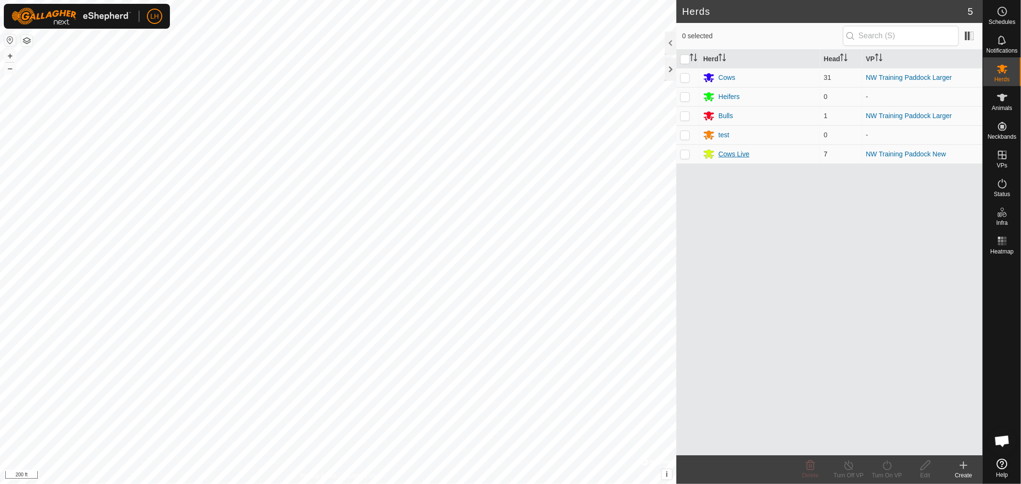
click at [742, 154] on div "Cows Live" at bounding box center [733, 154] width 31 height 10
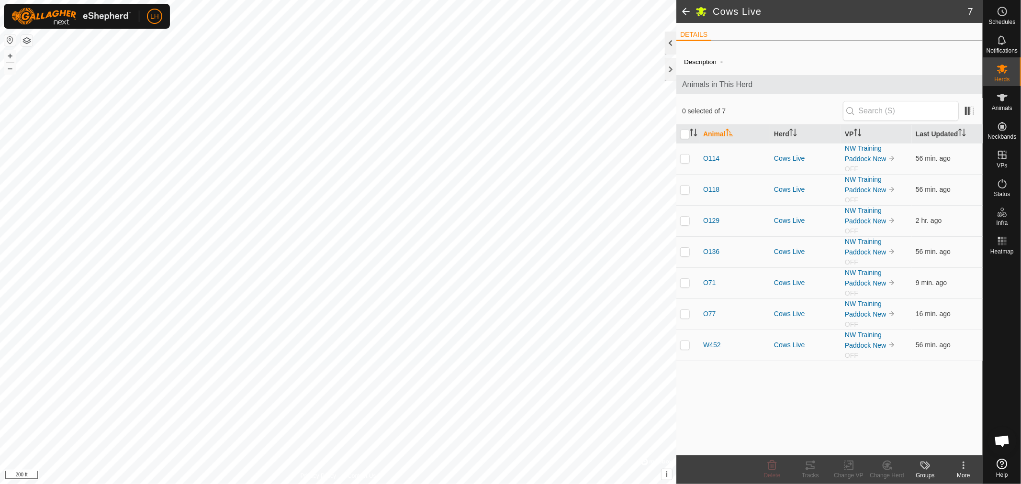
click at [669, 44] on div at bounding box center [670, 43] width 11 height 23
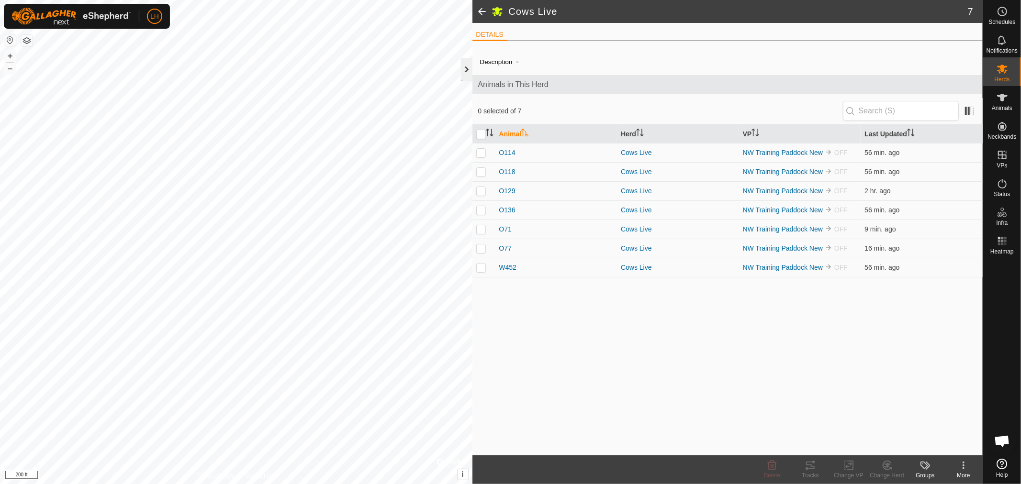
click at [468, 67] on div at bounding box center [466, 69] width 11 height 23
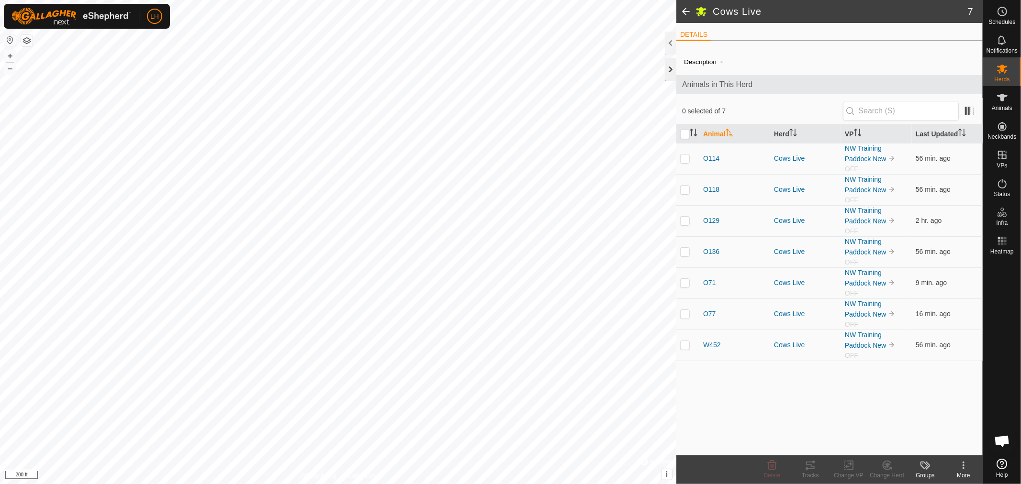
click at [671, 69] on div at bounding box center [670, 69] width 11 height 23
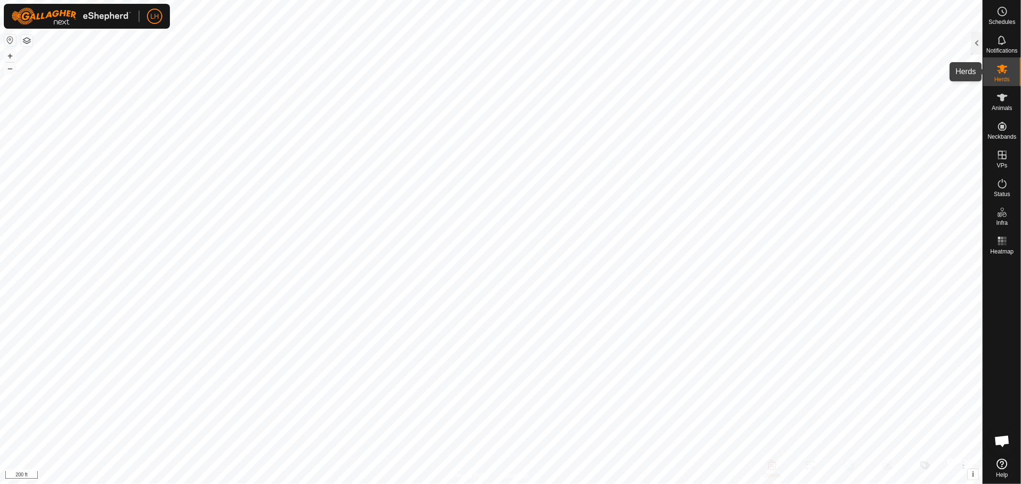
click at [997, 70] on icon at bounding box center [1002, 69] width 11 height 9
click at [1006, 74] on icon at bounding box center [1001, 68] width 11 height 11
click at [973, 41] on div at bounding box center [976, 43] width 11 height 23
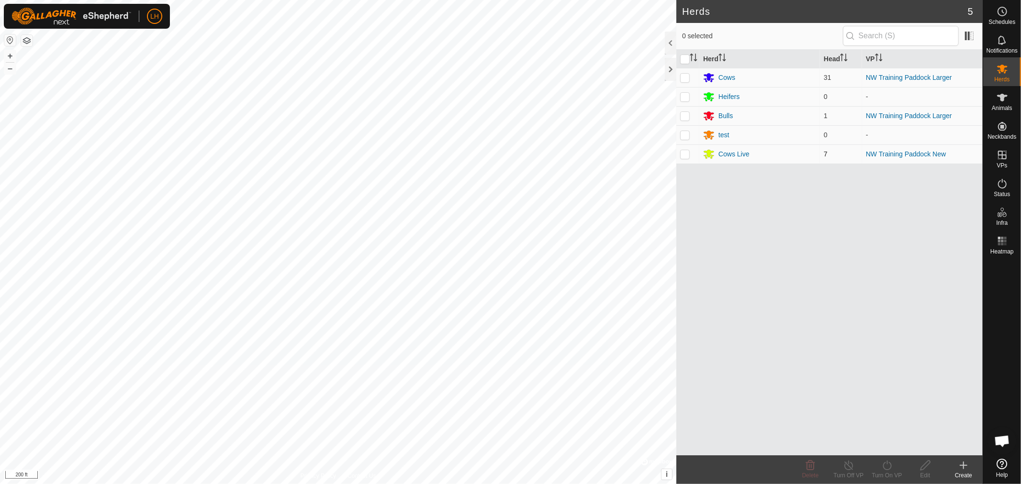
click at [682, 156] on p-checkbox at bounding box center [685, 154] width 10 height 8
checkbox input "true"
click at [883, 468] on icon at bounding box center [887, 466] width 9 height 10
click at [882, 442] on link "Now" at bounding box center [915, 444] width 95 height 19
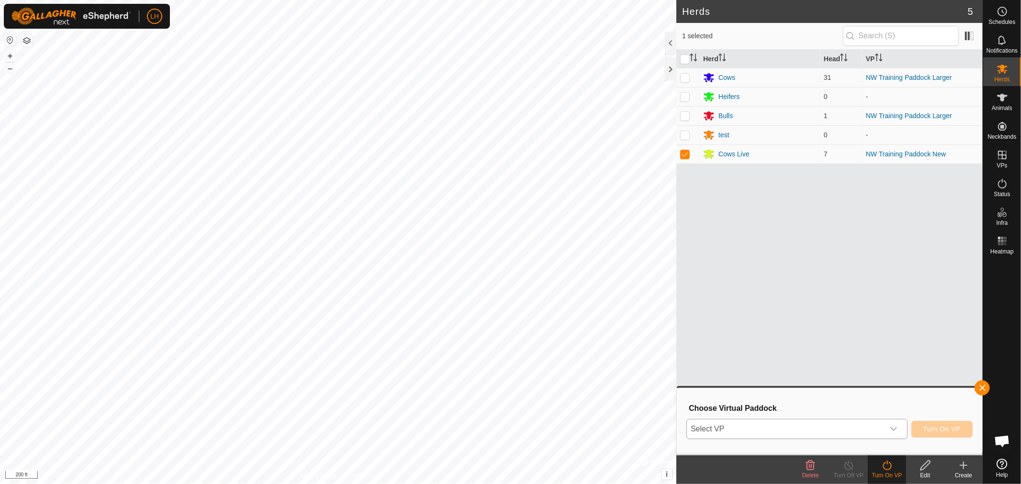
click at [896, 427] on icon "dropdown trigger" at bounding box center [894, 429] width 8 height 8
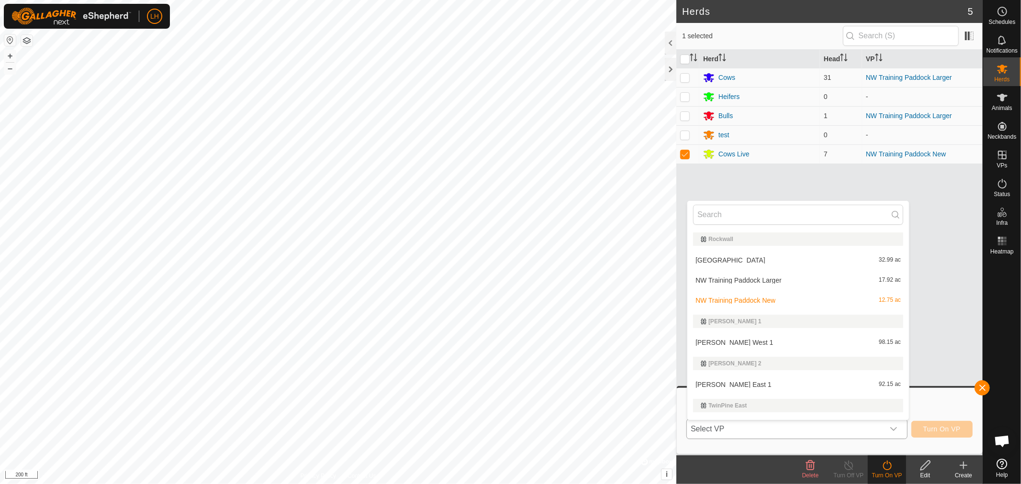
scroll to position [16, 0]
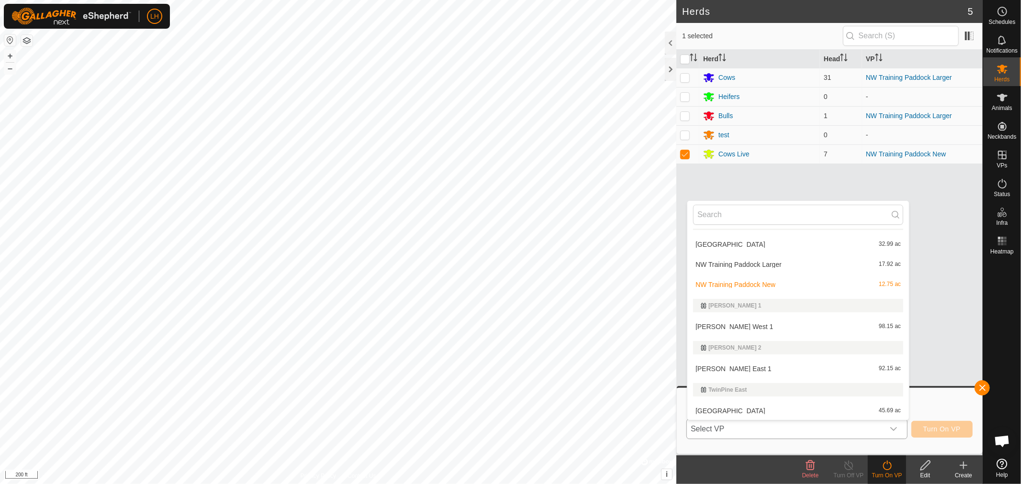
click at [767, 264] on li "NW Training Paddock Larger 17.92 ac" at bounding box center [798, 264] width 222 height 19
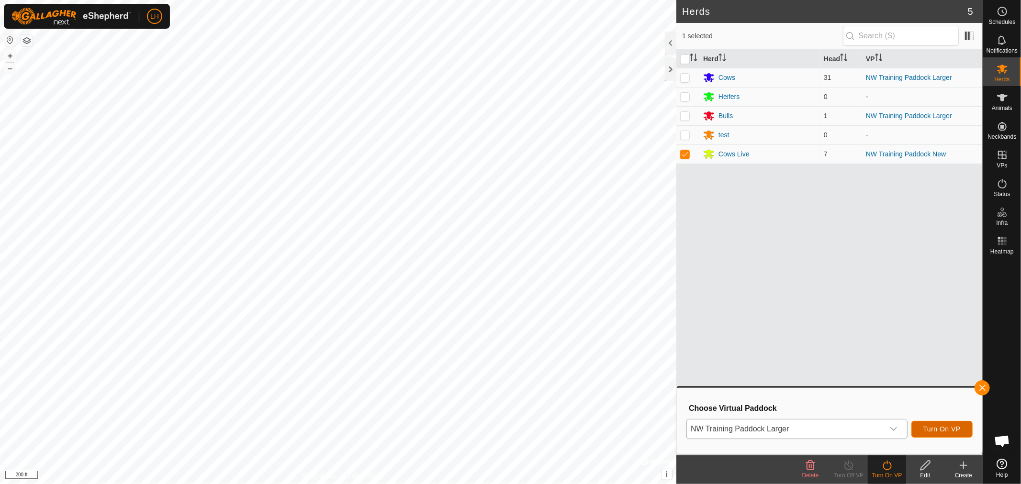
click at [939, 430] on span "Turn On VP" at bounding box center [941, 429] width 37 height 8
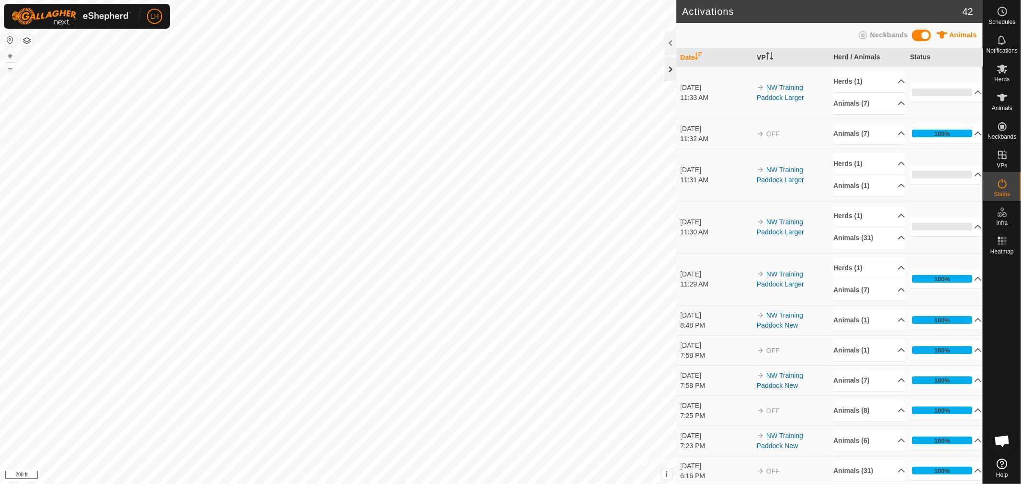
click at [669, 67] on div at bounding box center [670, 69] width 11 height 23
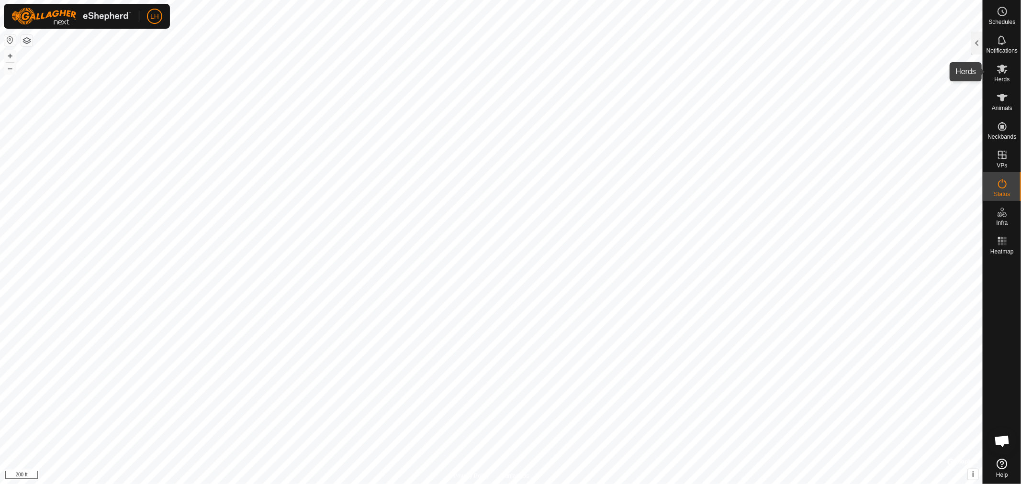
click at [1002, 70] on icon at bounding box center [1002, 69] width 11 height 9
click at [980, 44] on div at bounding box center [976, 43] width 11 height 23
